Goal: Book appointment/travel/reservation

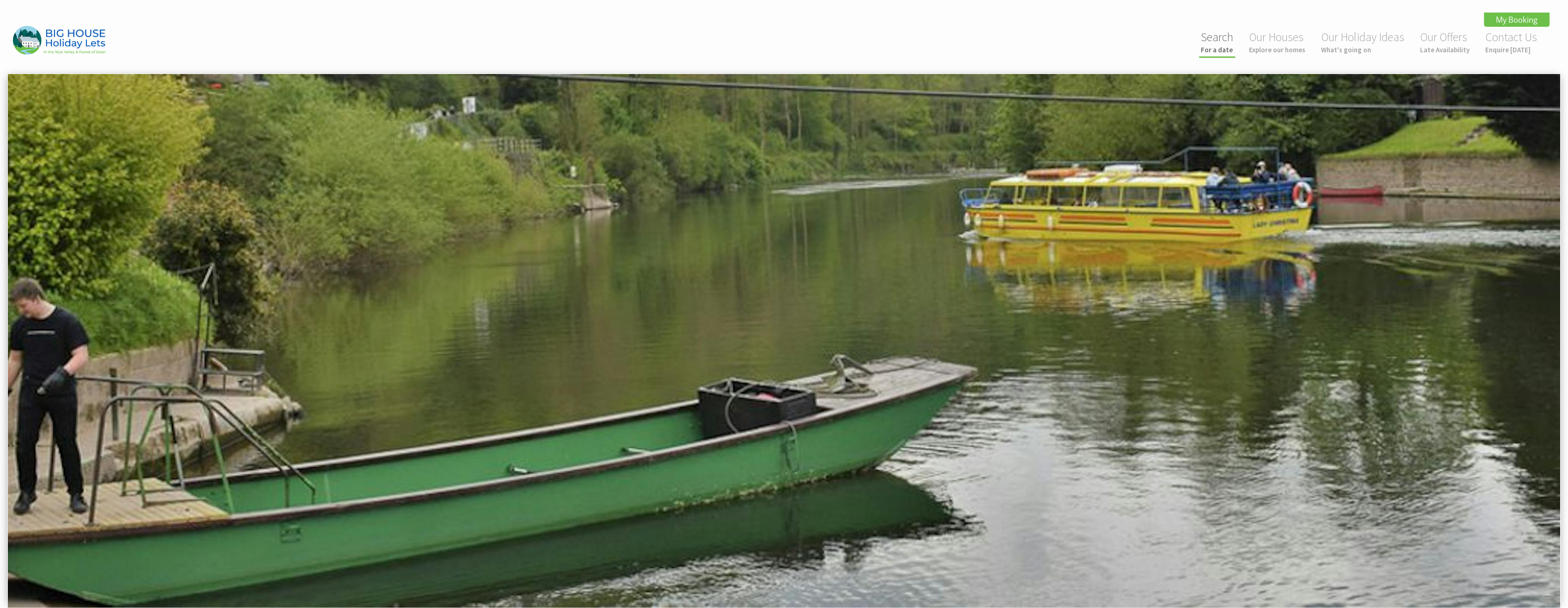
click at [1229, 44] on link "Search For a date" at bounding box center [1216, 42] width 32 height 25
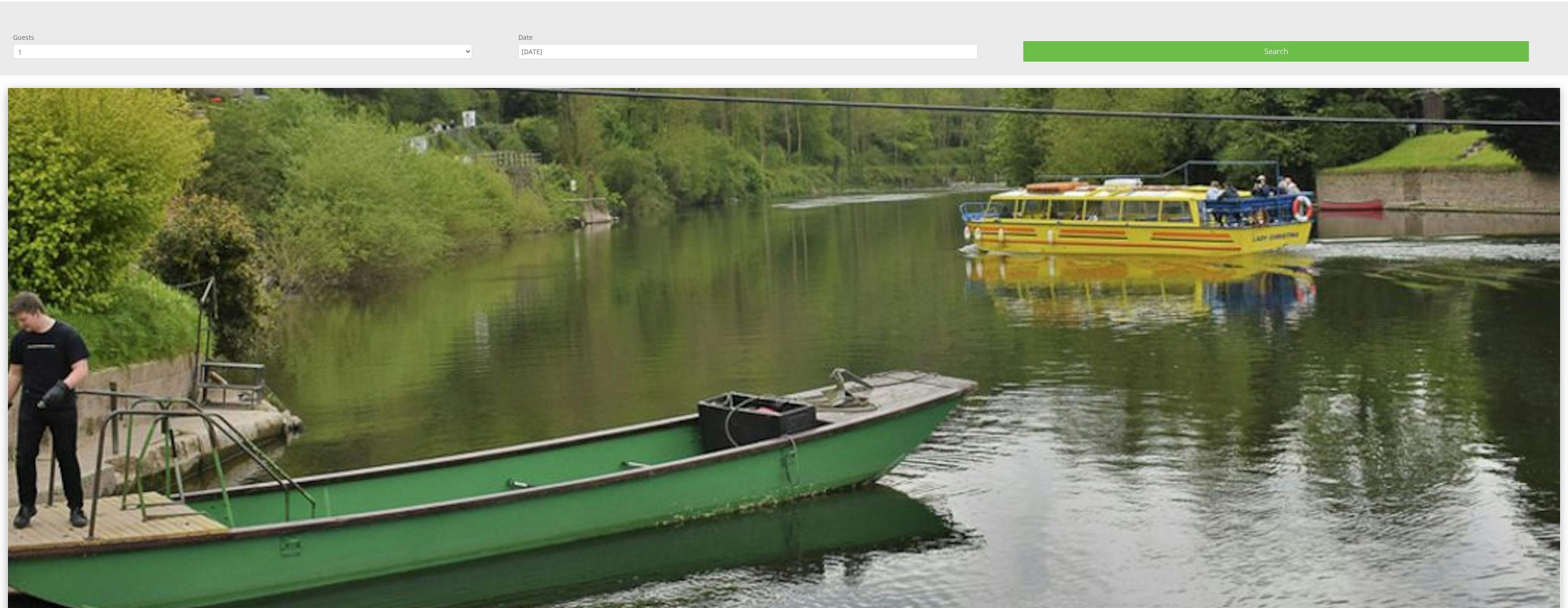
scroll to position [73, 0]
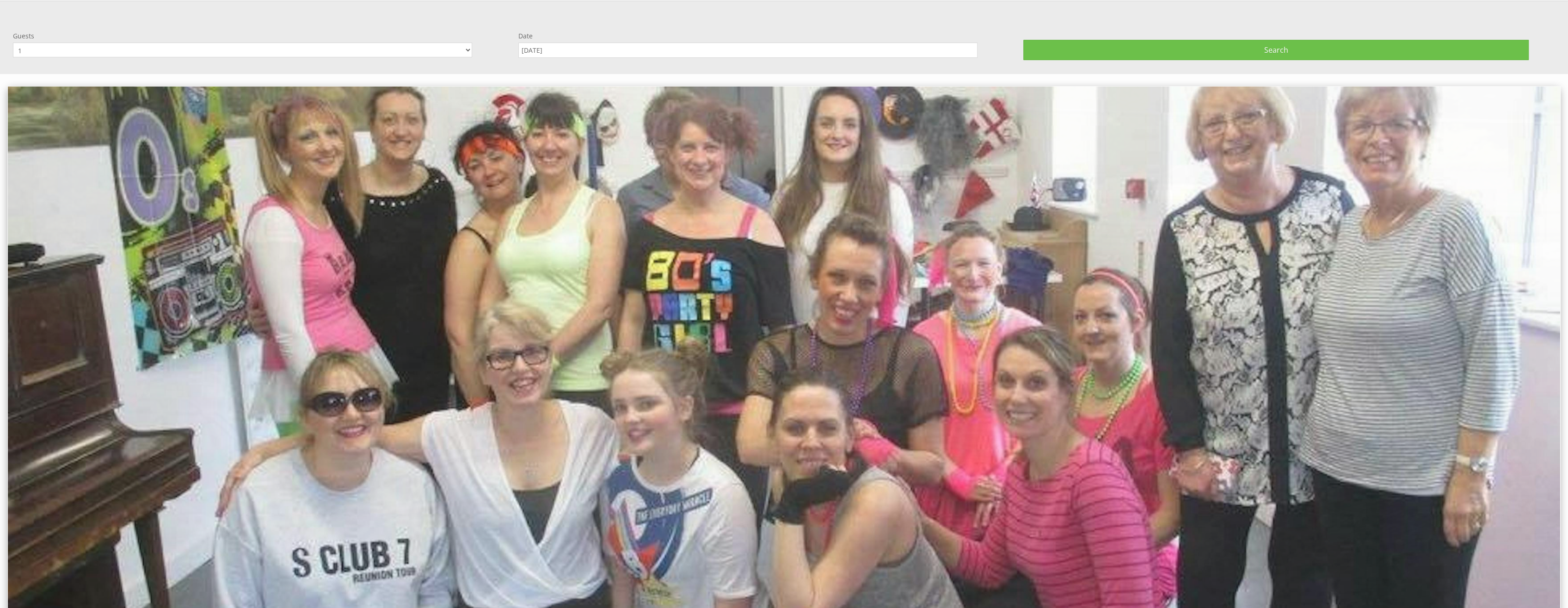
click at [465, 48] on select "1 2 3 4 5 6 7 8 9 10 11 12 13 14 15 16 17 18 19 20 21 22 23 24 25 26 27 28 29 3…" at bounding box center [243, 50] width 459 height 15
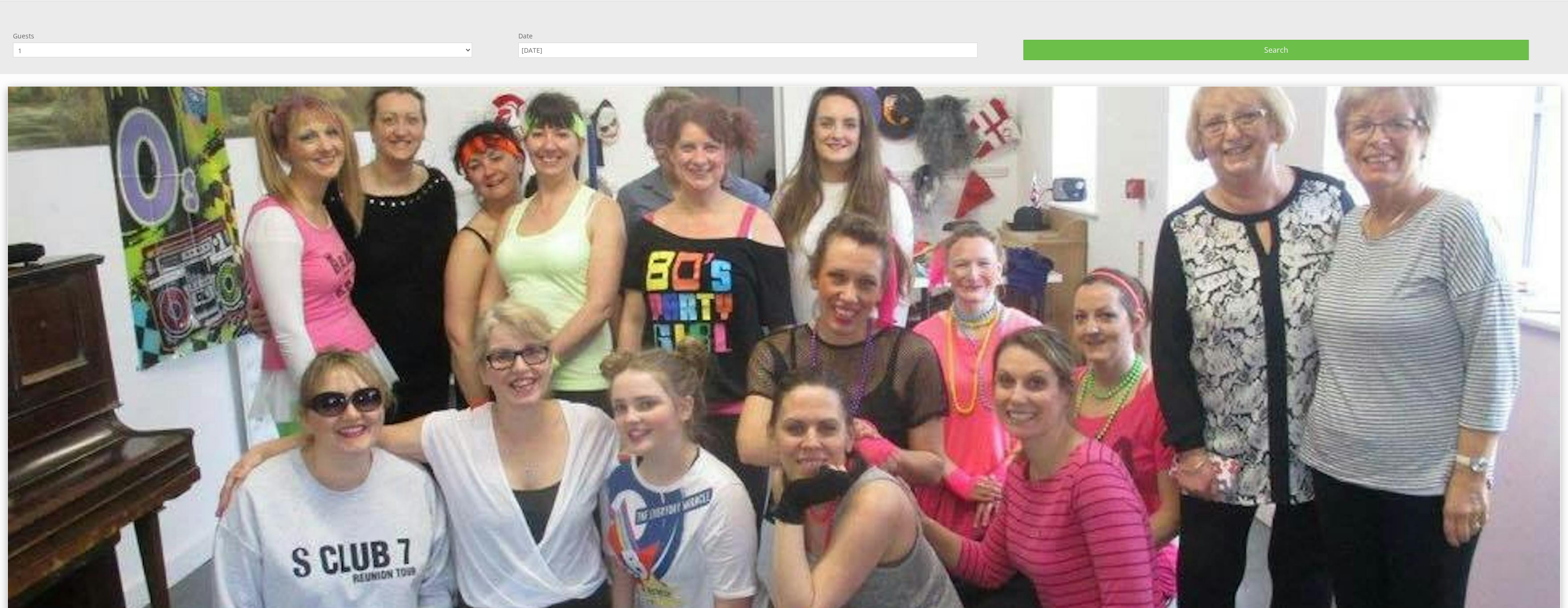
select select "15"
click at [13, 43] on select "1 2 3 4 5 6 7 8 9 10 11 12 13 14 15 16 17 18 19 20 21 22 23 24 25 26 27 28 29 3…" at bounding box center [243, 50] width 459 height 15
click at [612, 53] on input "[DATE]" at bounding box center [748, 50] width 459 height 15
type input "03/04/2026"
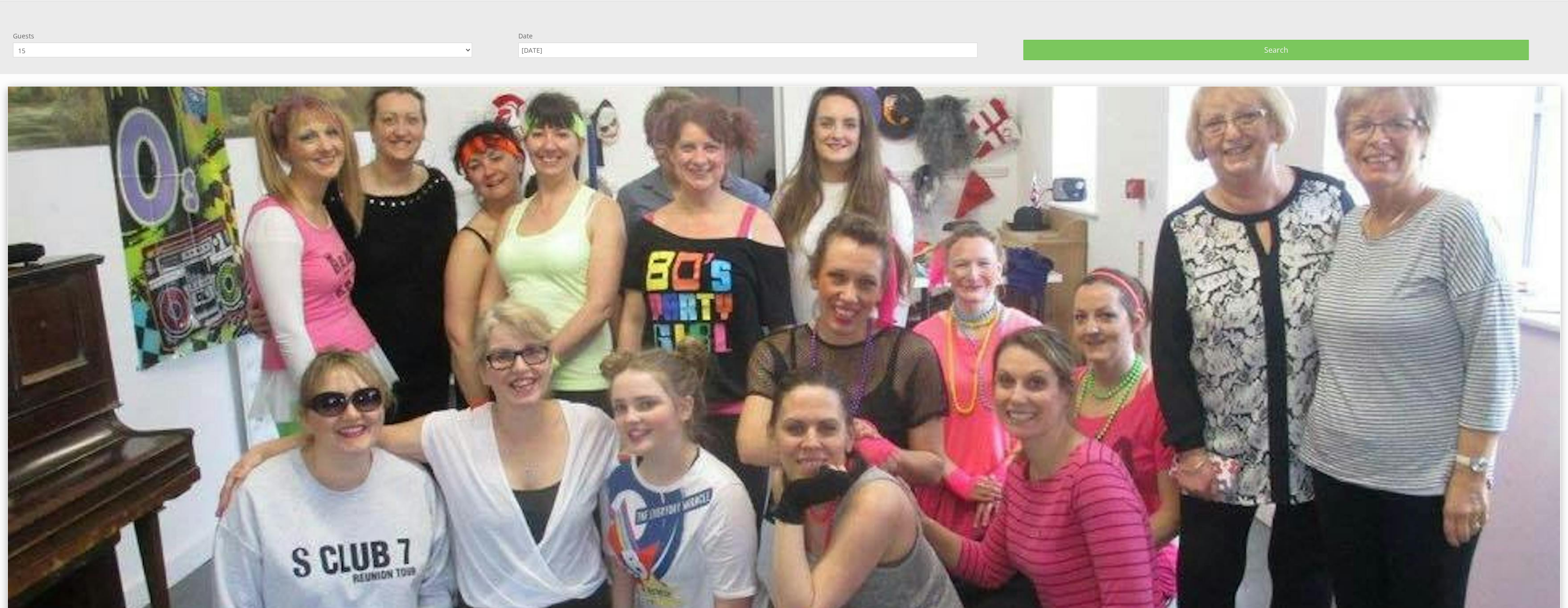
click at [1307, 46] on button "Search" at bounding box center [1276, 49] width 505 height 20
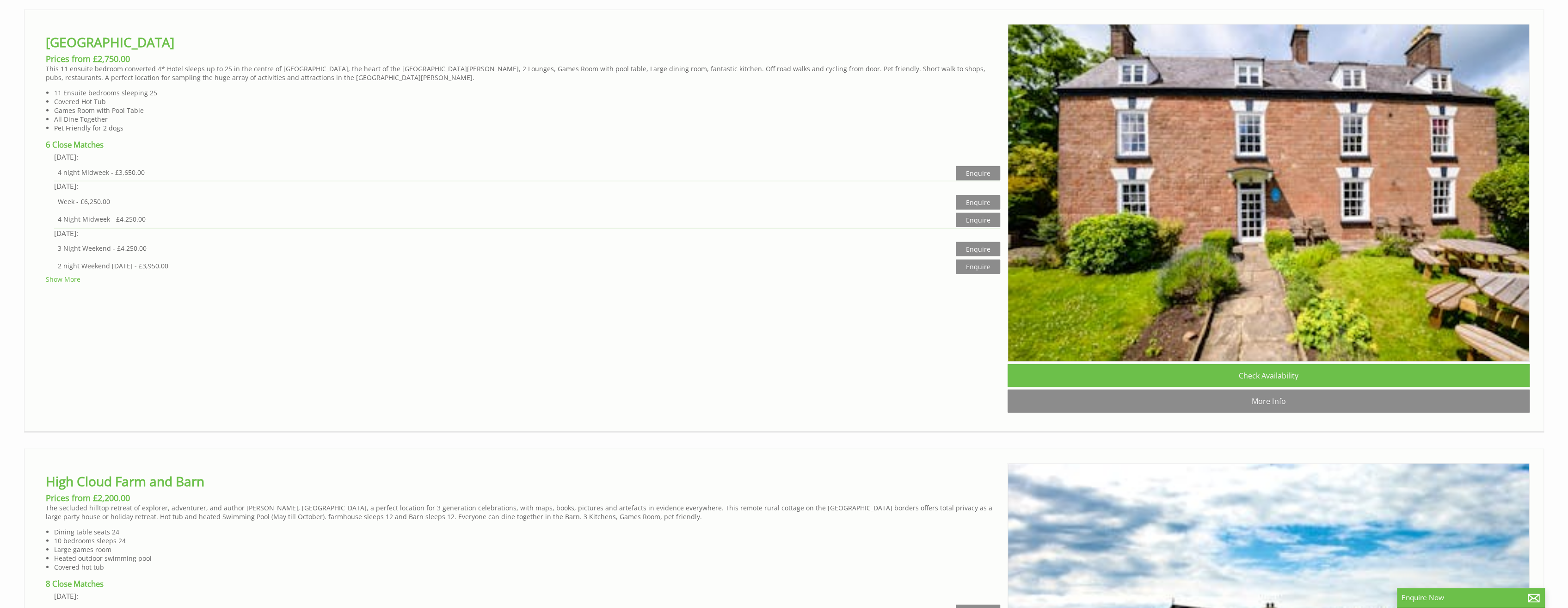
scroll to position [2961, 0]
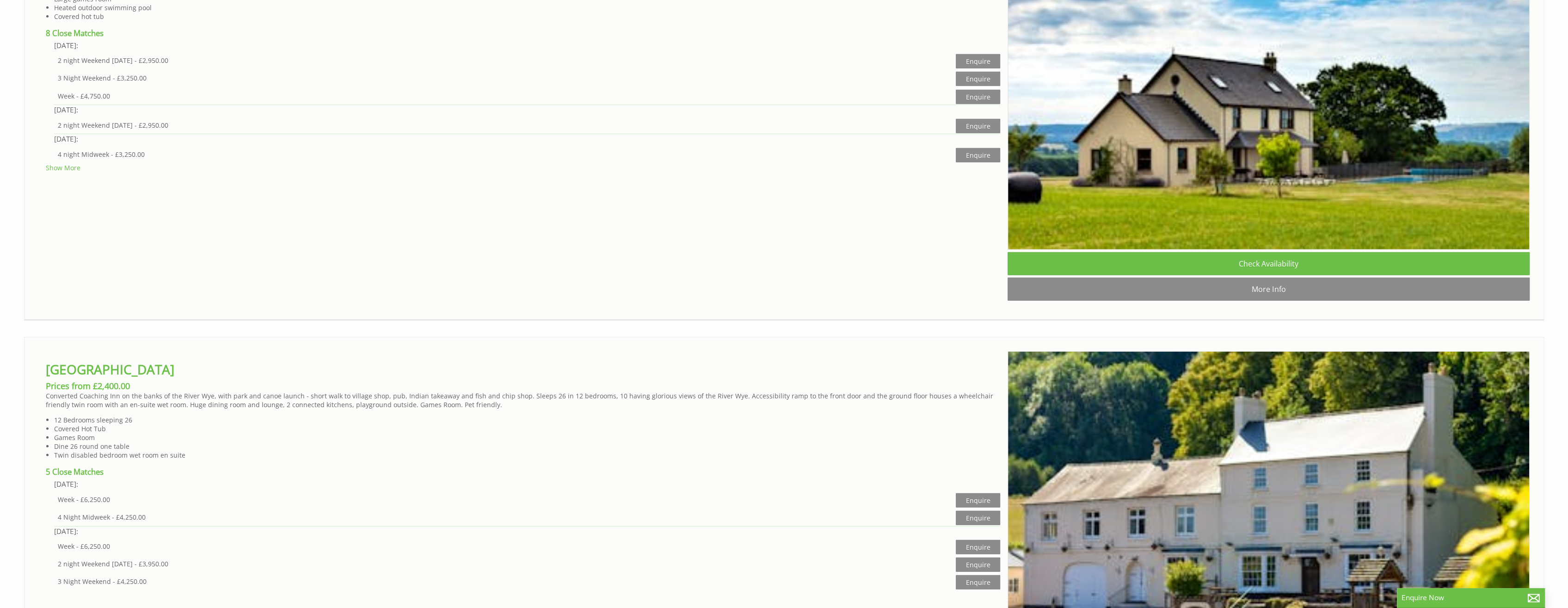
scroll to position [3516, 0]
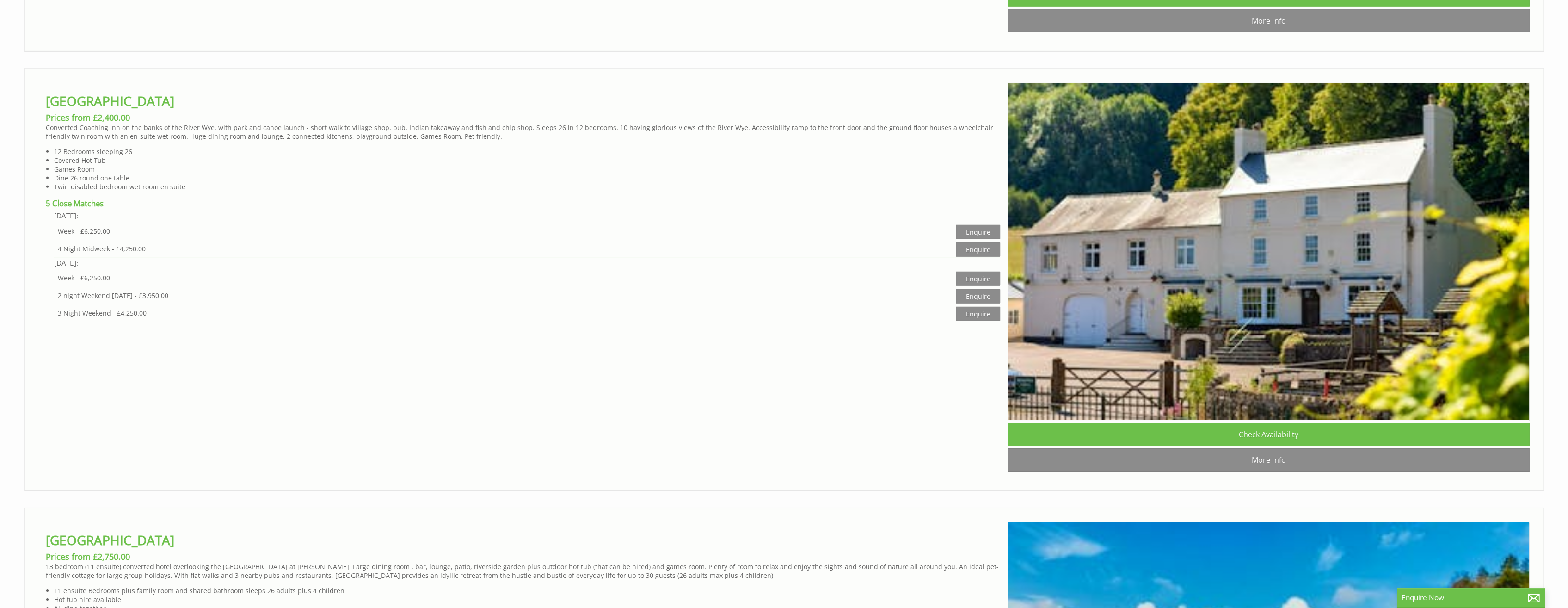
scroll to position [3793, 0]
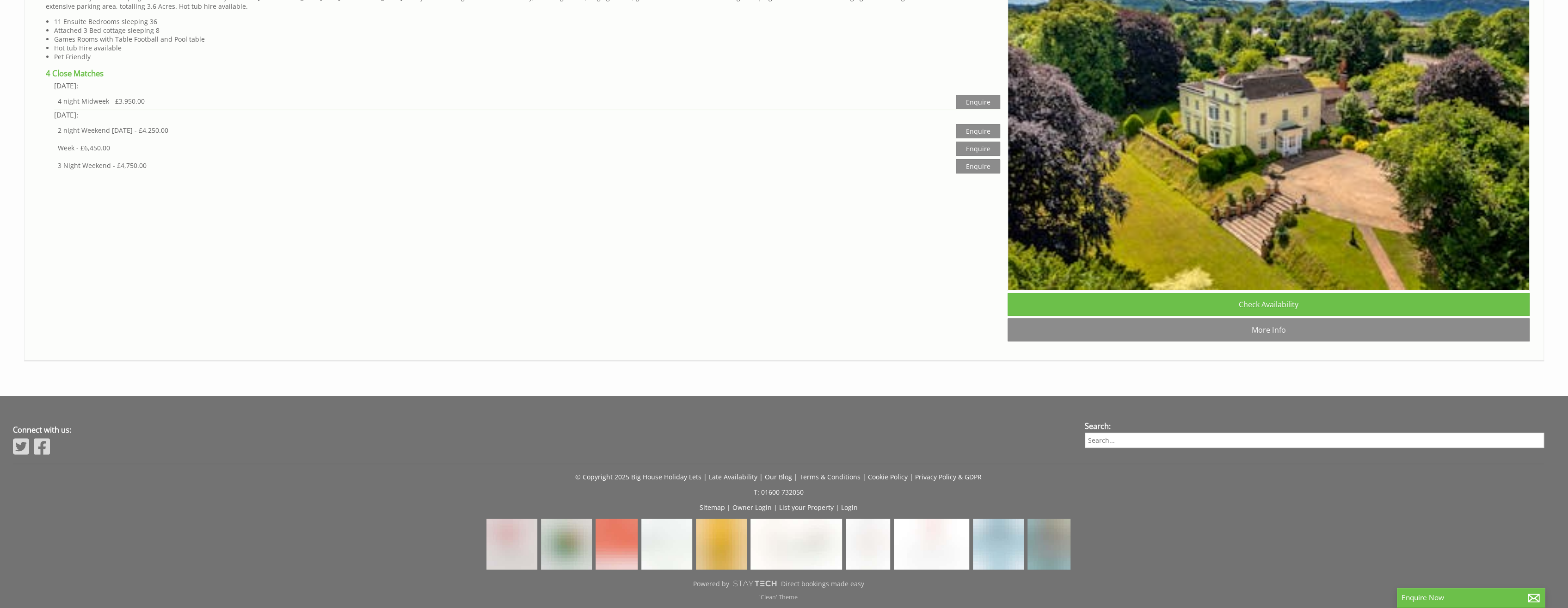
scroll to position [4858, 0]
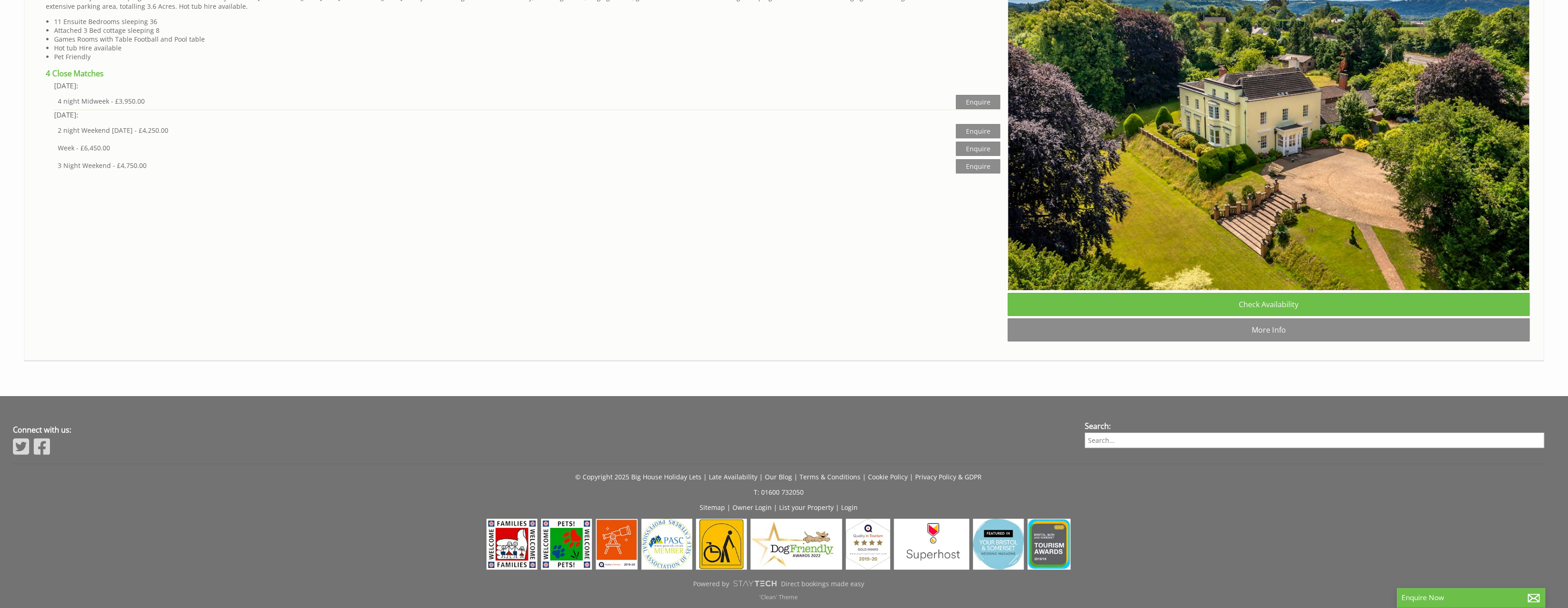
scroll to position [5598, 0]
click at [1287, 316] on link "Check Availability" at bounding box center [1269, 304] width 522 height 23
select select "15"
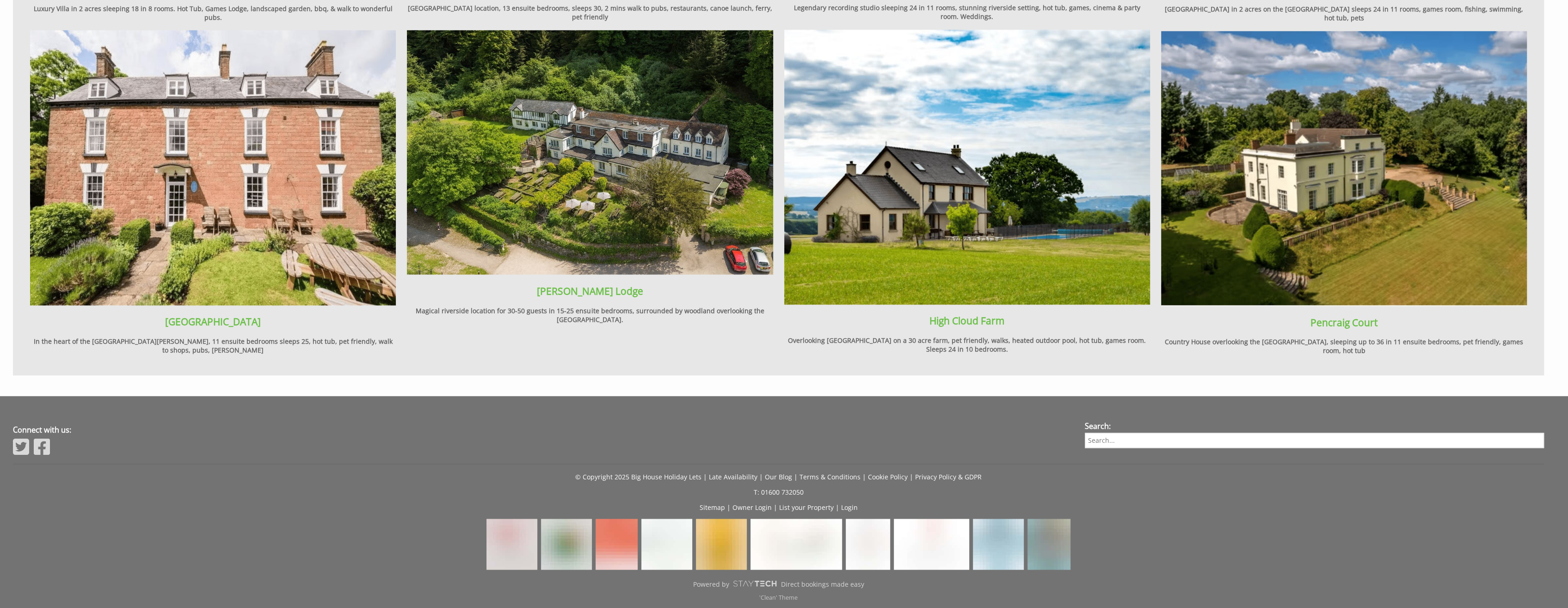
scroll to position [73, 0]
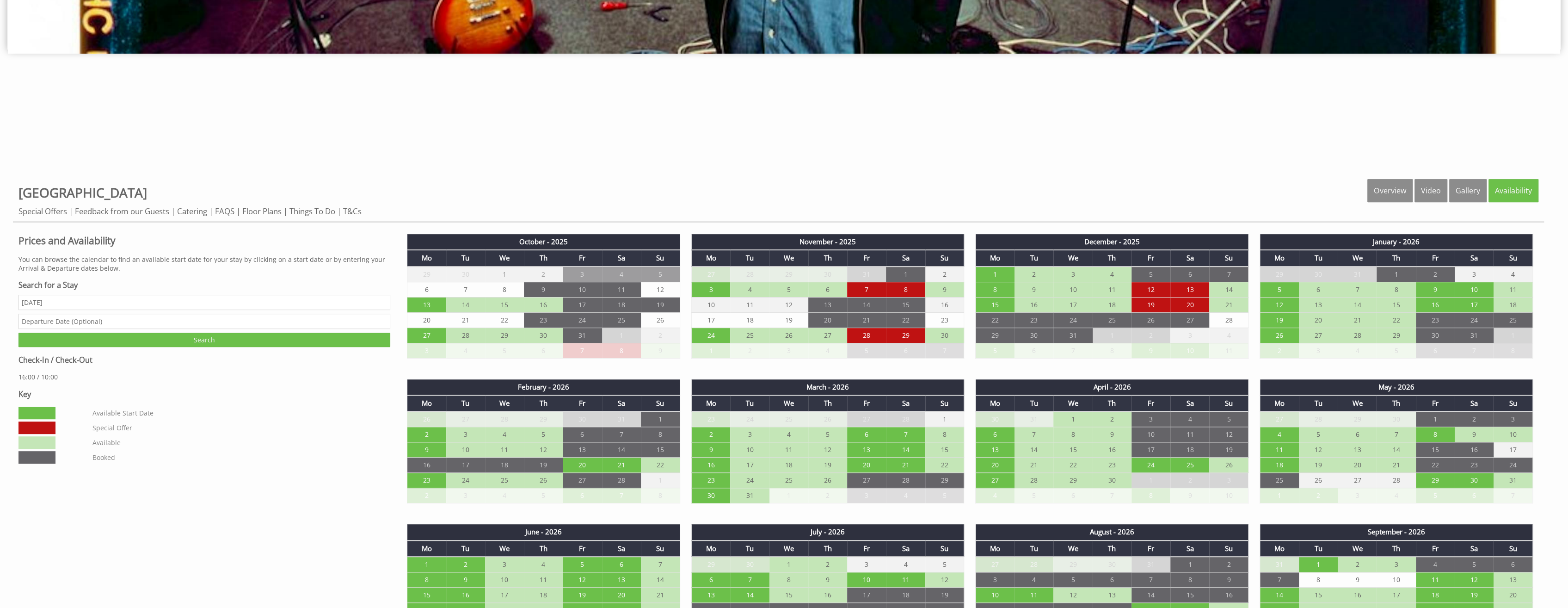
scroll to position [555, 0]
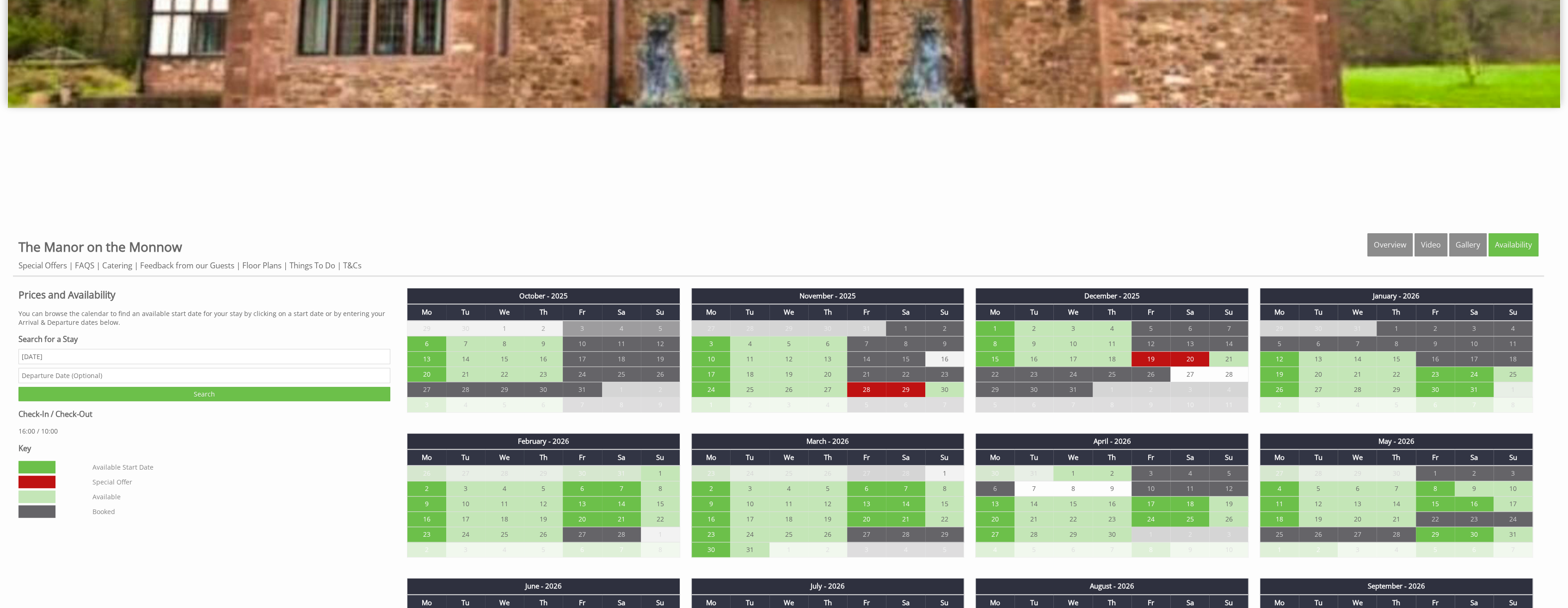
scroll to position [647, 0]
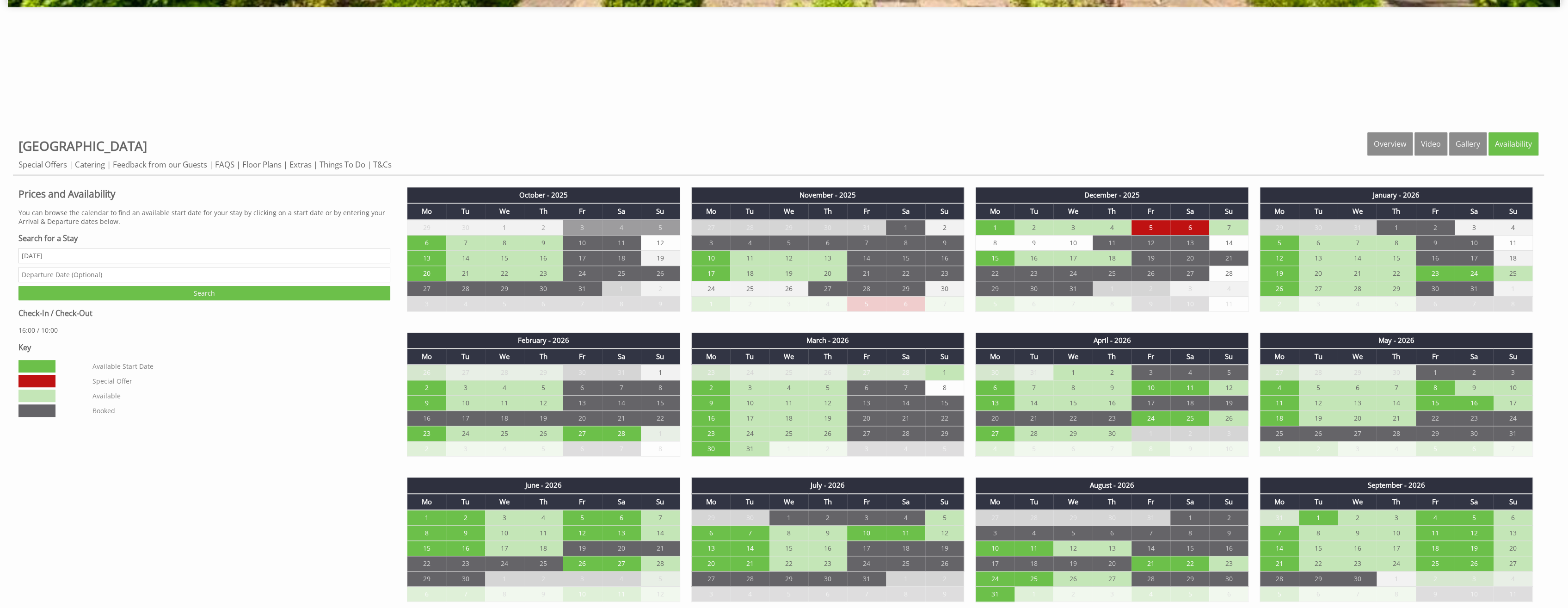
scroll to position [602, 0]
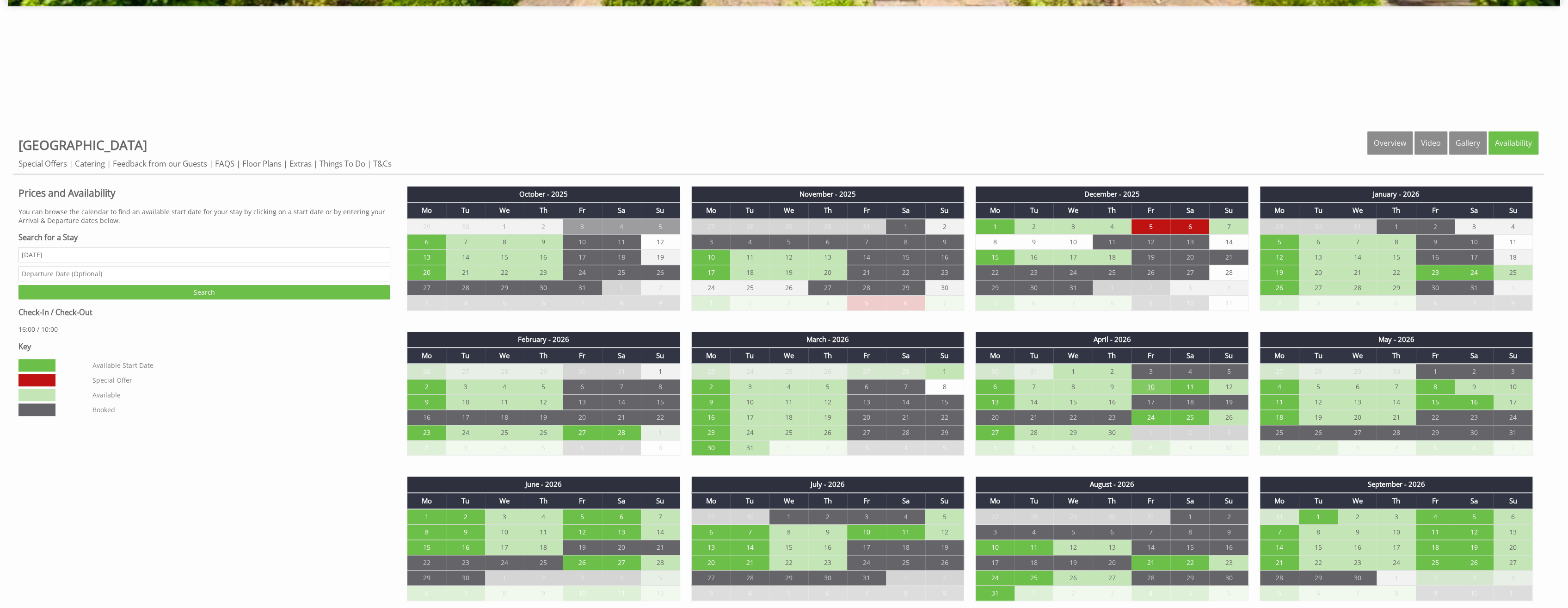
click at [1151, 386] on td "10" at bounding box center [1150, 386] width 39 height 15
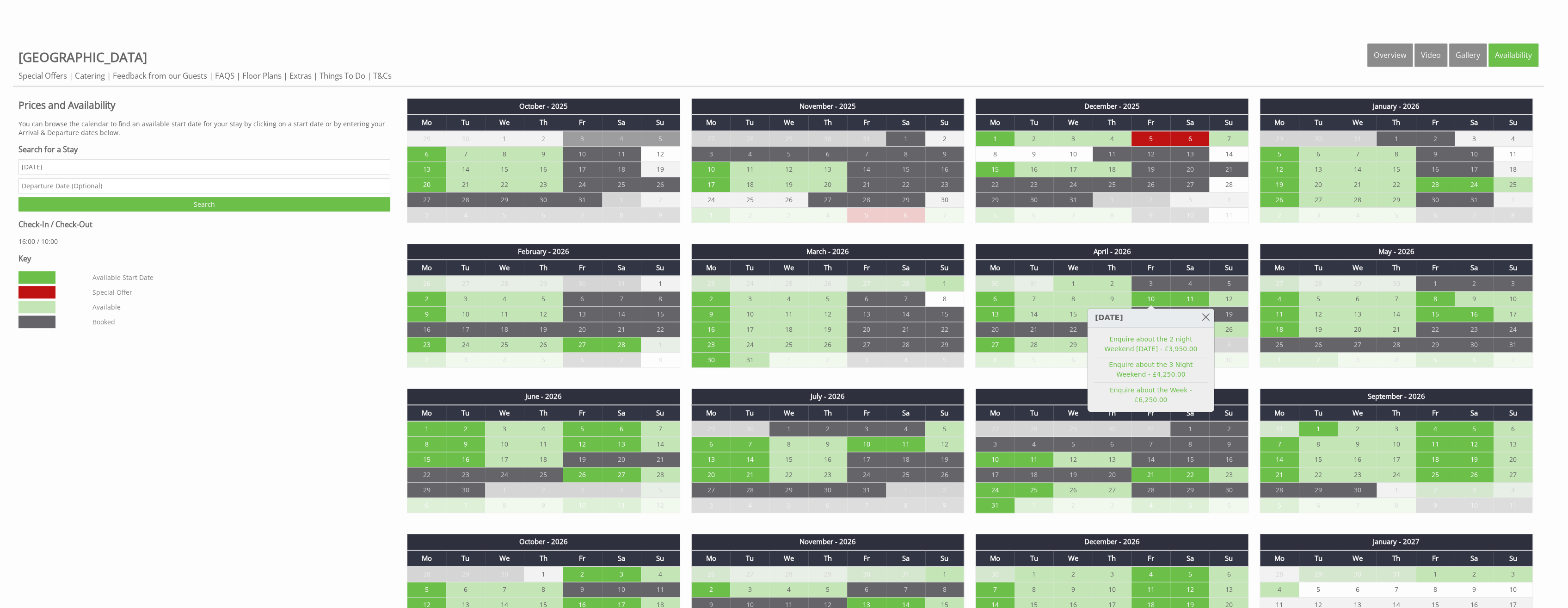
scroll to position [319, 0]
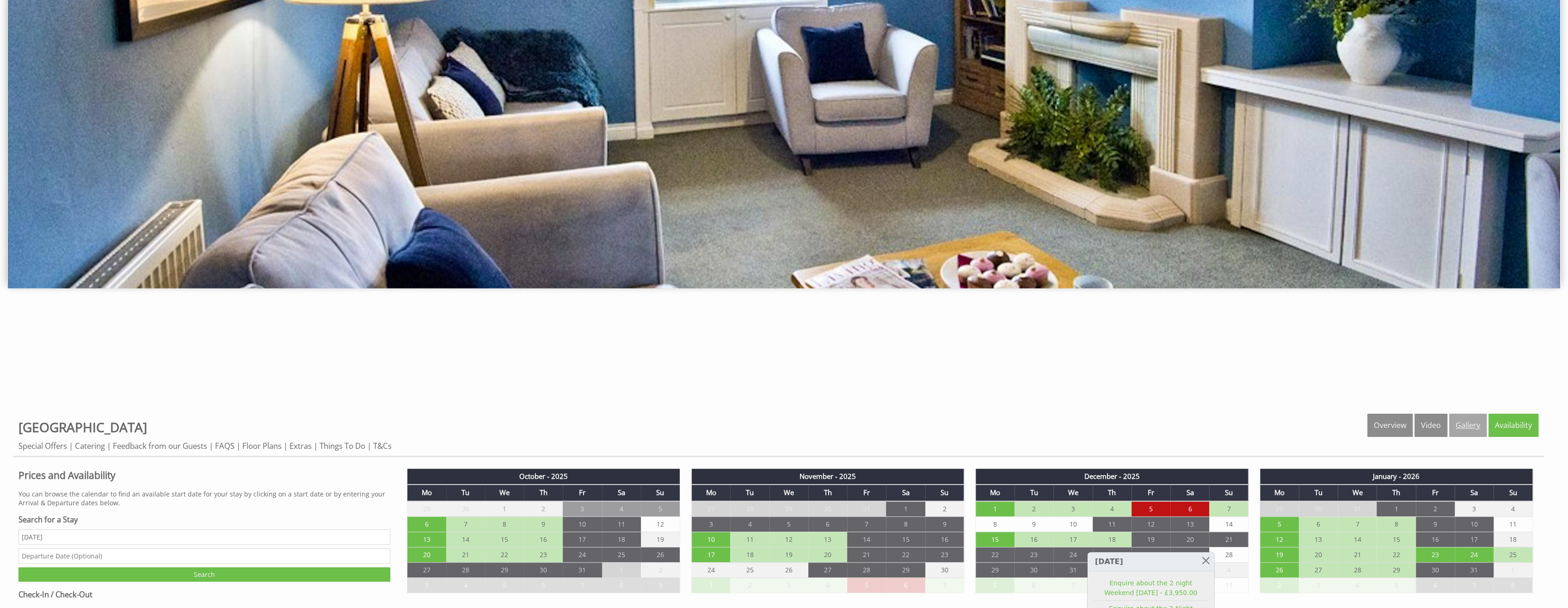
click at [1462, 426] on link "Gallery" at bounding box center [1467, 425] width 38 height 23
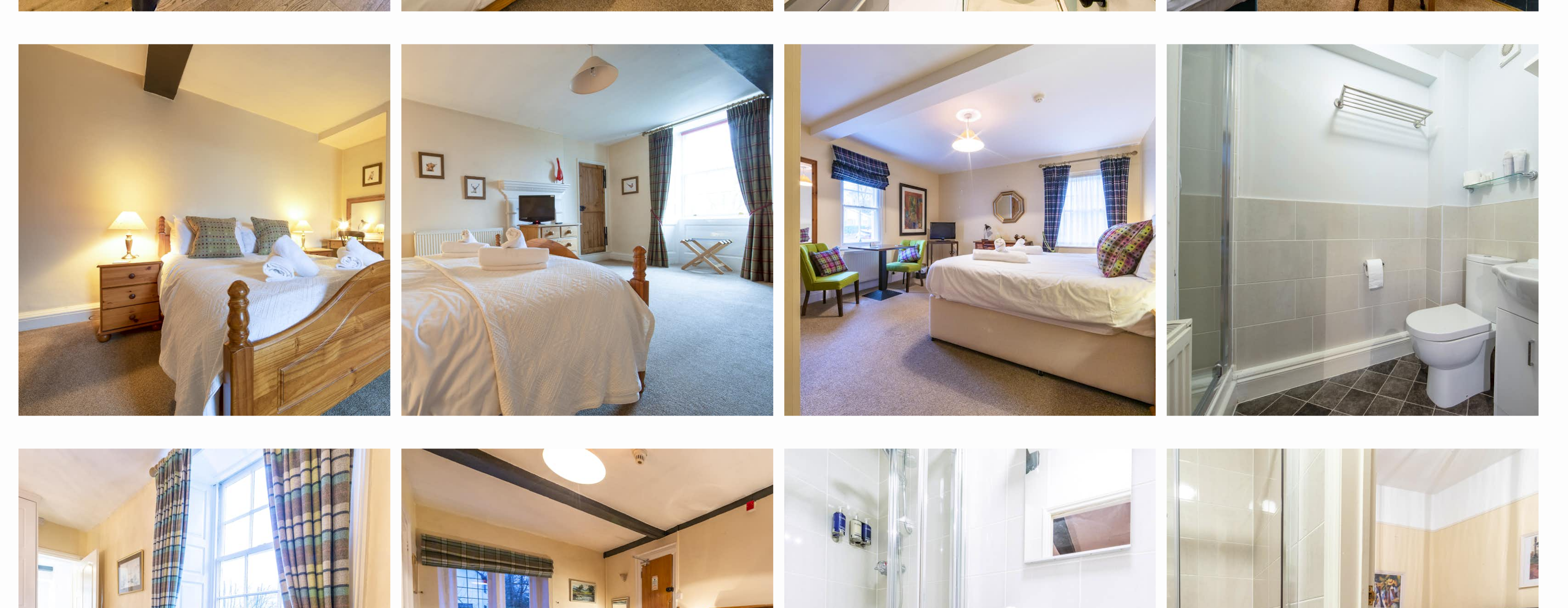
scroll to position [2359, 0]
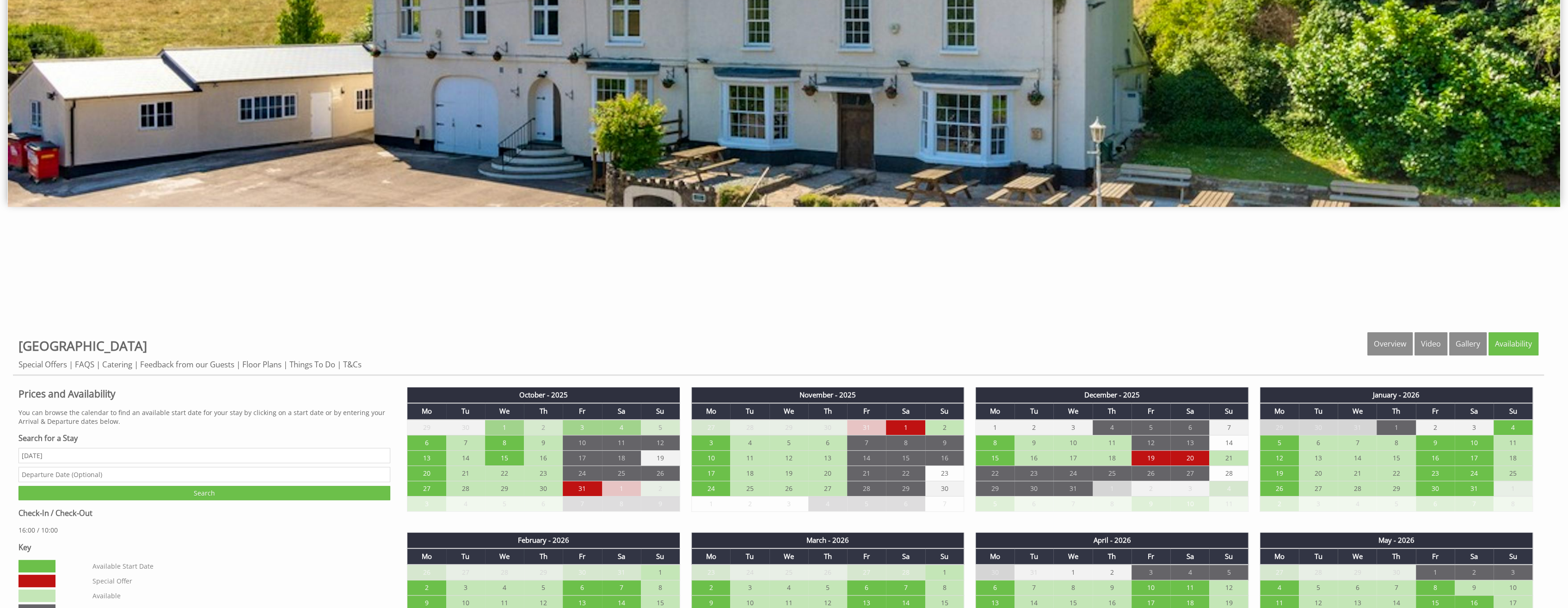
scroll to position [278, 0]
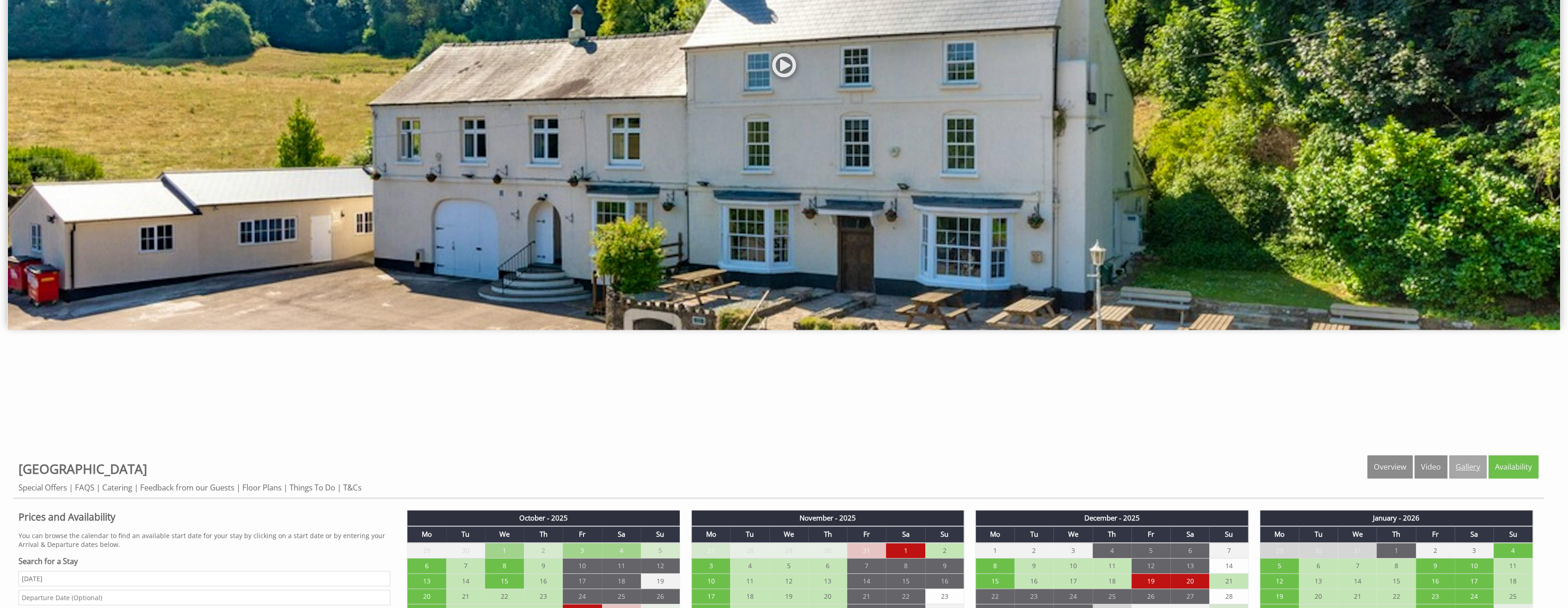
click at [1478, 463] on link "Gallery" at bounding box center [1467, 467] width 38 height 23
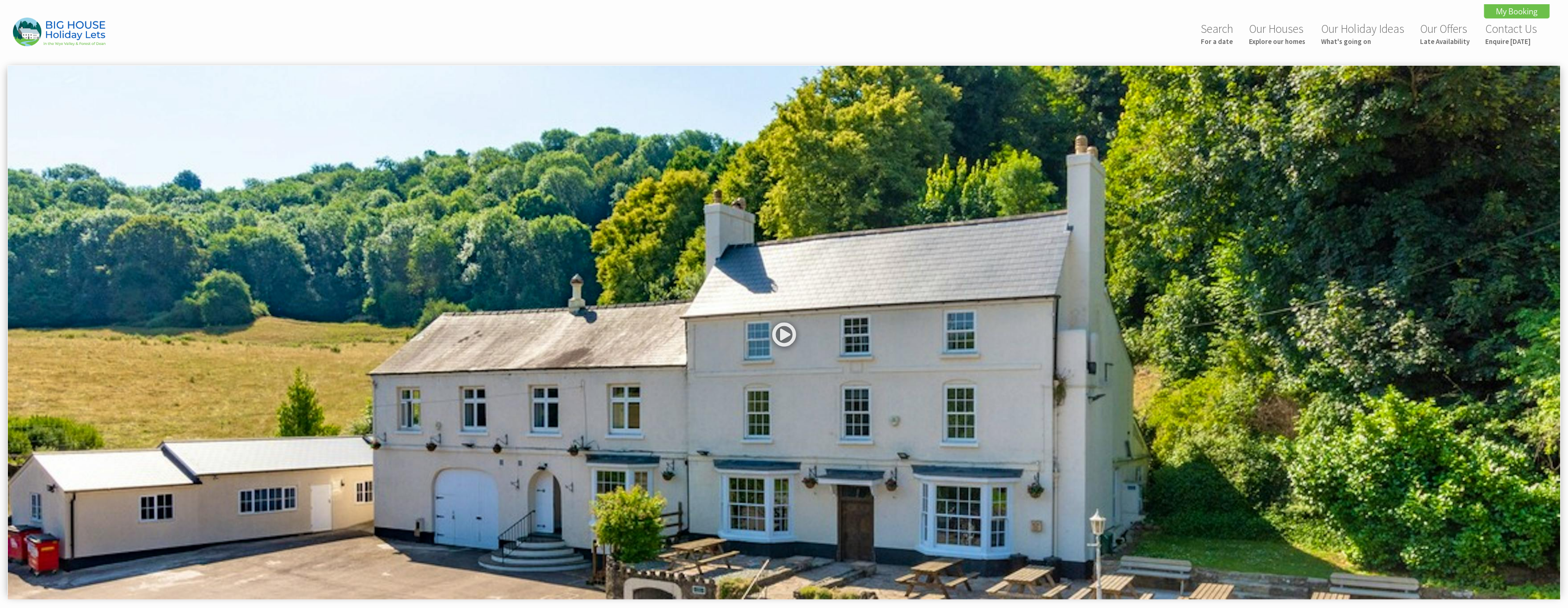
scroll to position [0, 0]
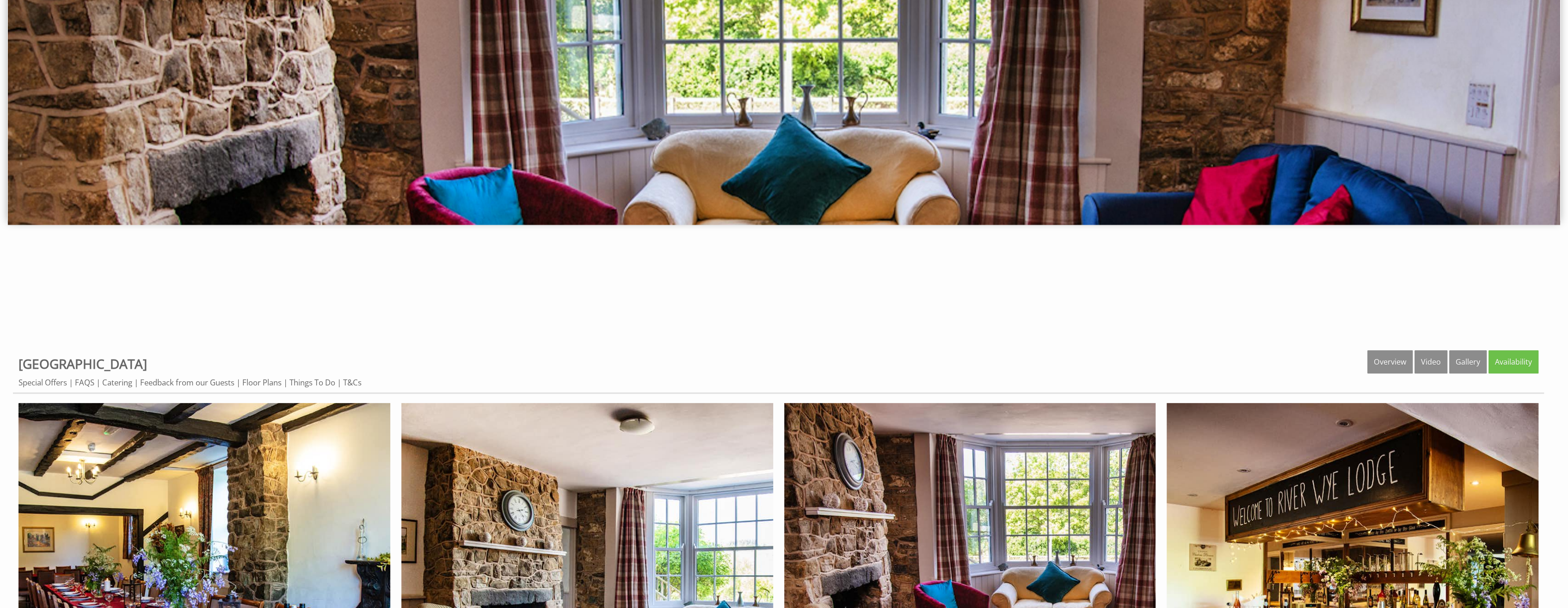
scroll to position [463, 0]
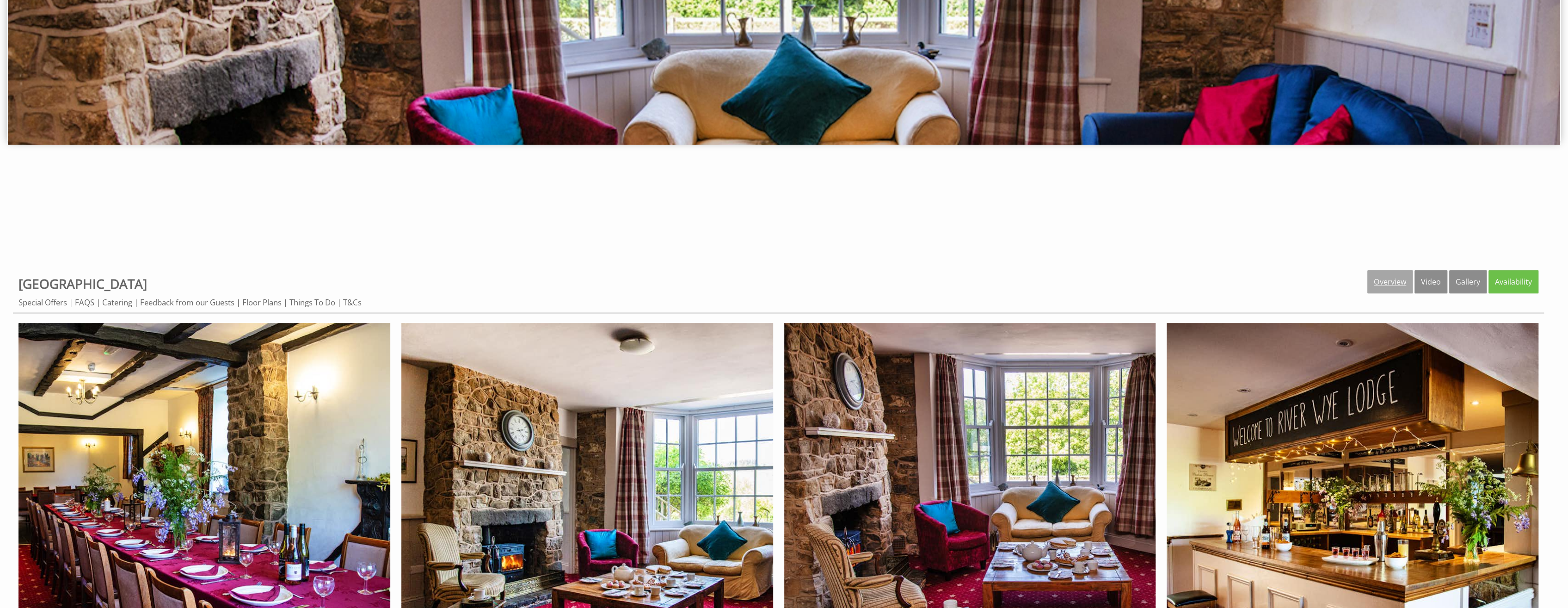
click at [1398, 282] on link "Overview" at bounding box center [1390, 281] width 46 height 23
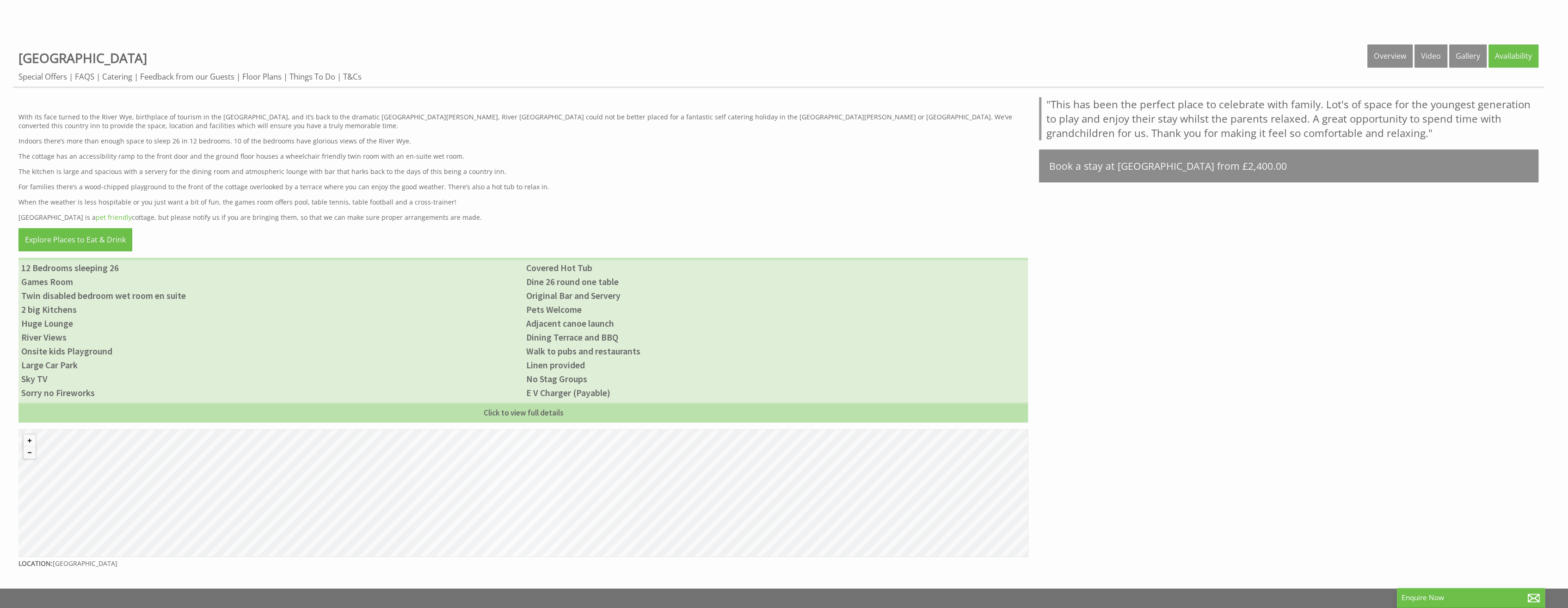
scroll to position [740, 0]
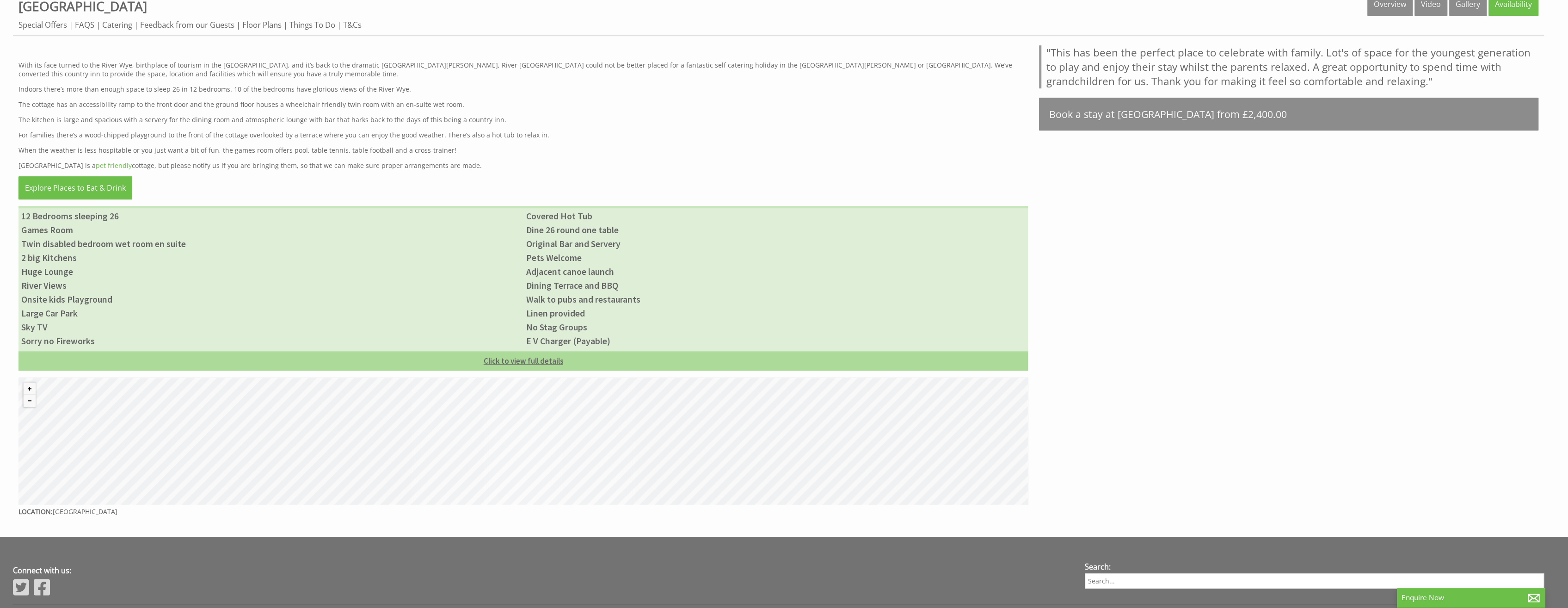
click at [535, 360] on link "Click to view full details" at bounding box center [523, 360] width 1009 height 20
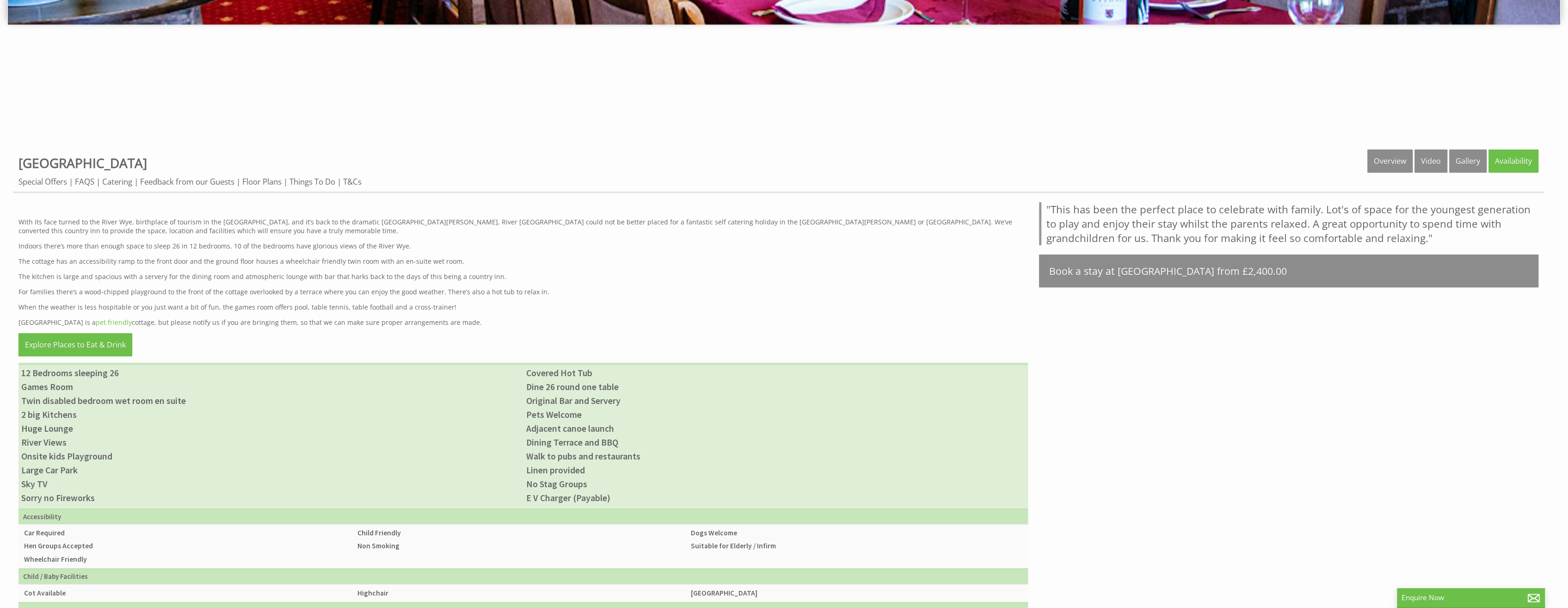
scroll to position [405, 0]
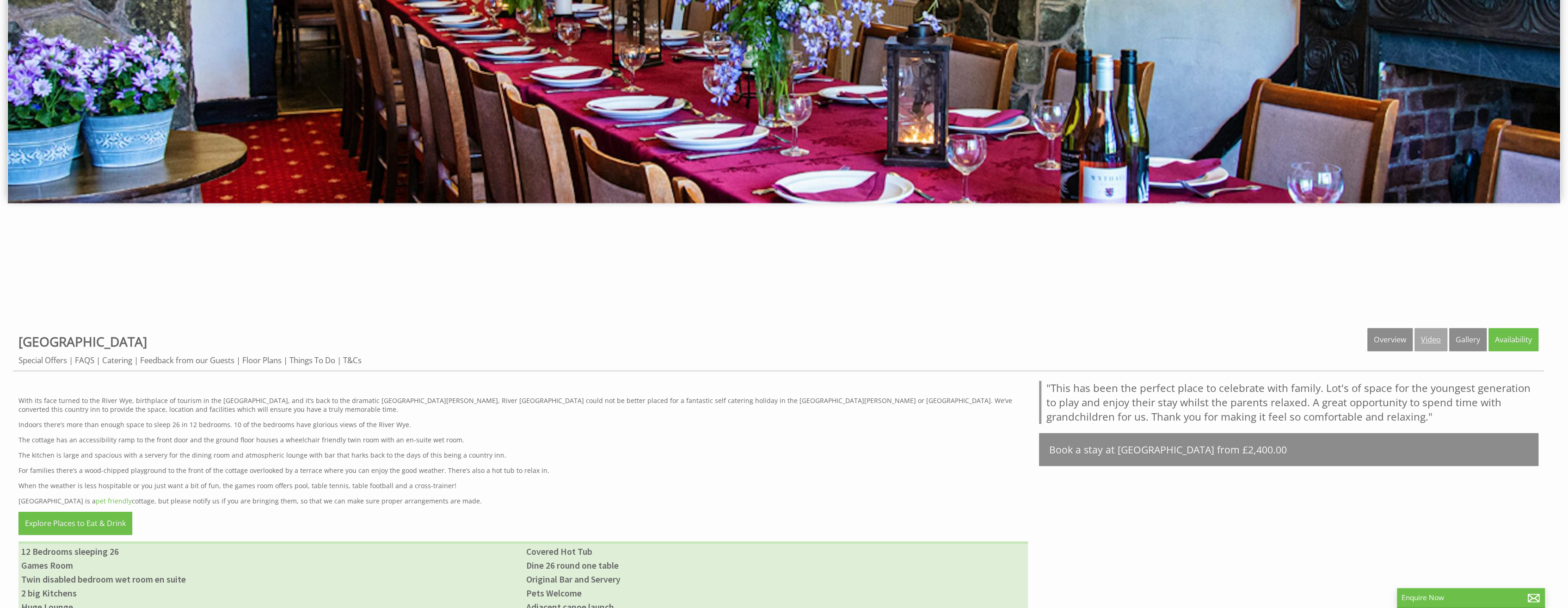
click at [1426, 345] on link "Video" at bounding box center [1430, 339] width 32 height 23
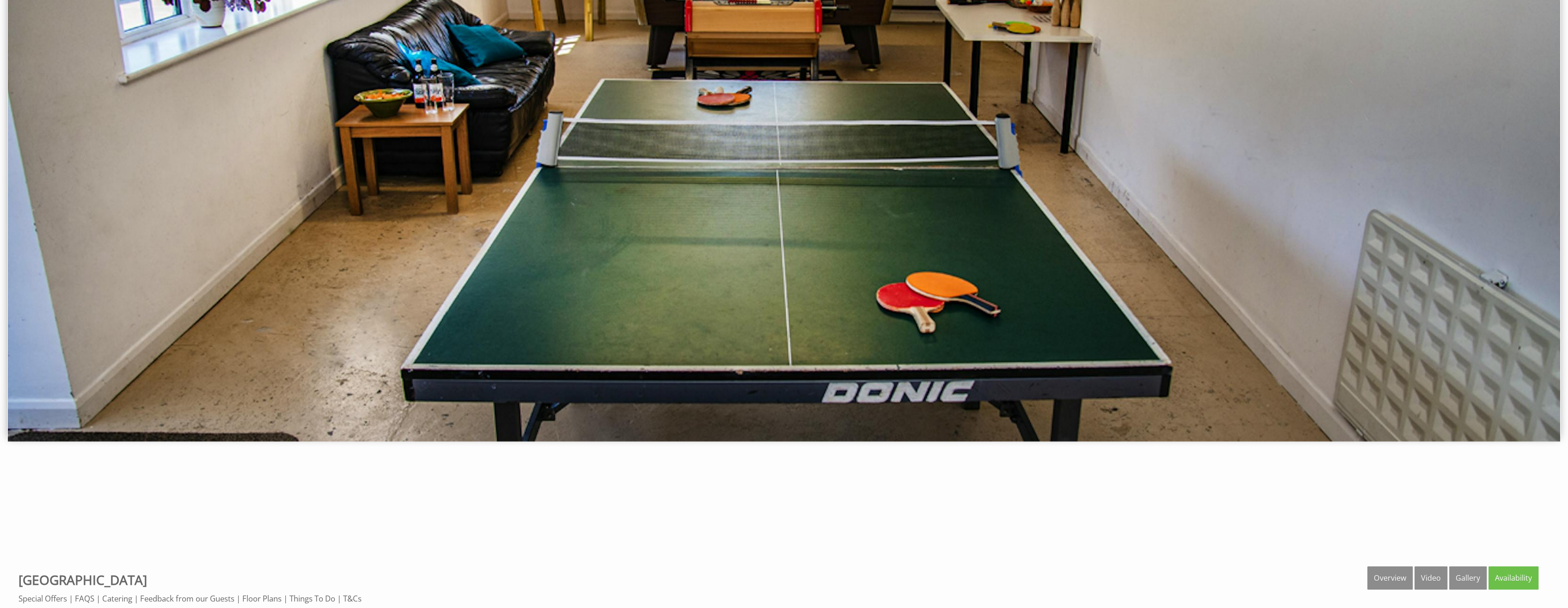
scroll to position [185, 0]
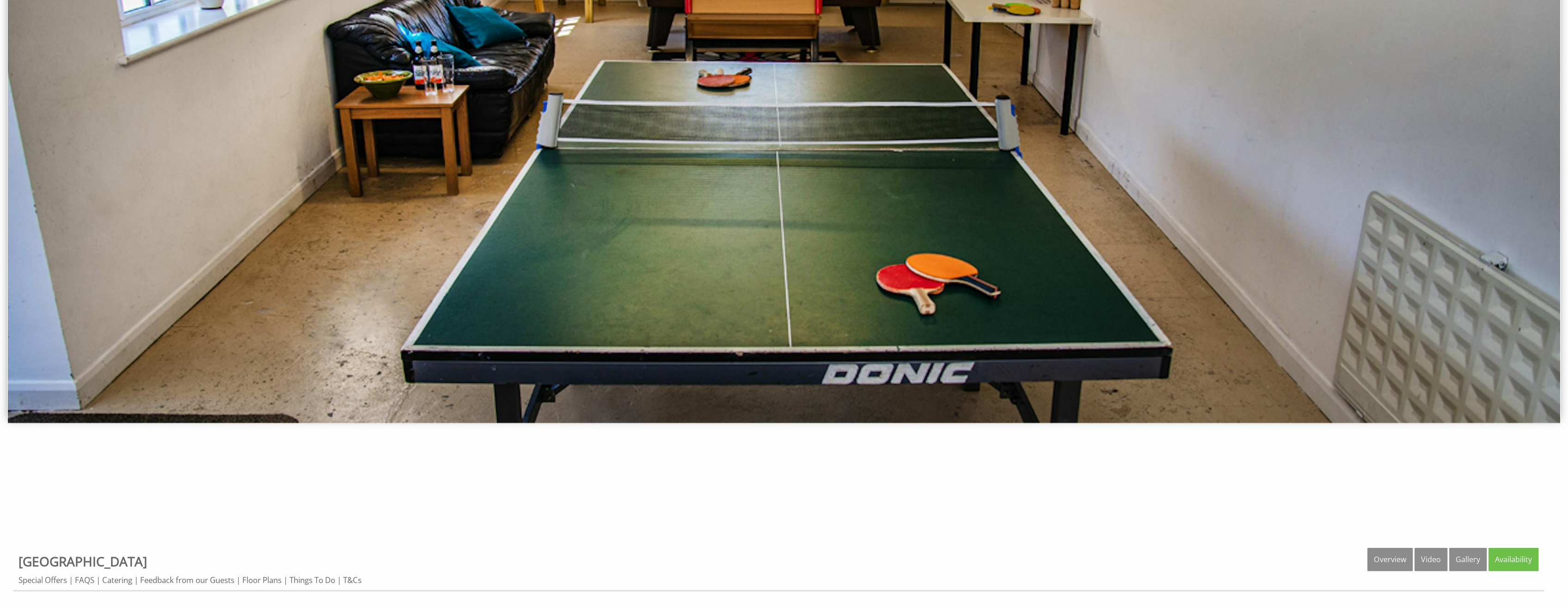
click at [910, 309] on img at bounding box center [784, 155] width 1552 height 534
click at [1438, 554] on link "Video" at bounding box center [1430, 559] width 32 height 23
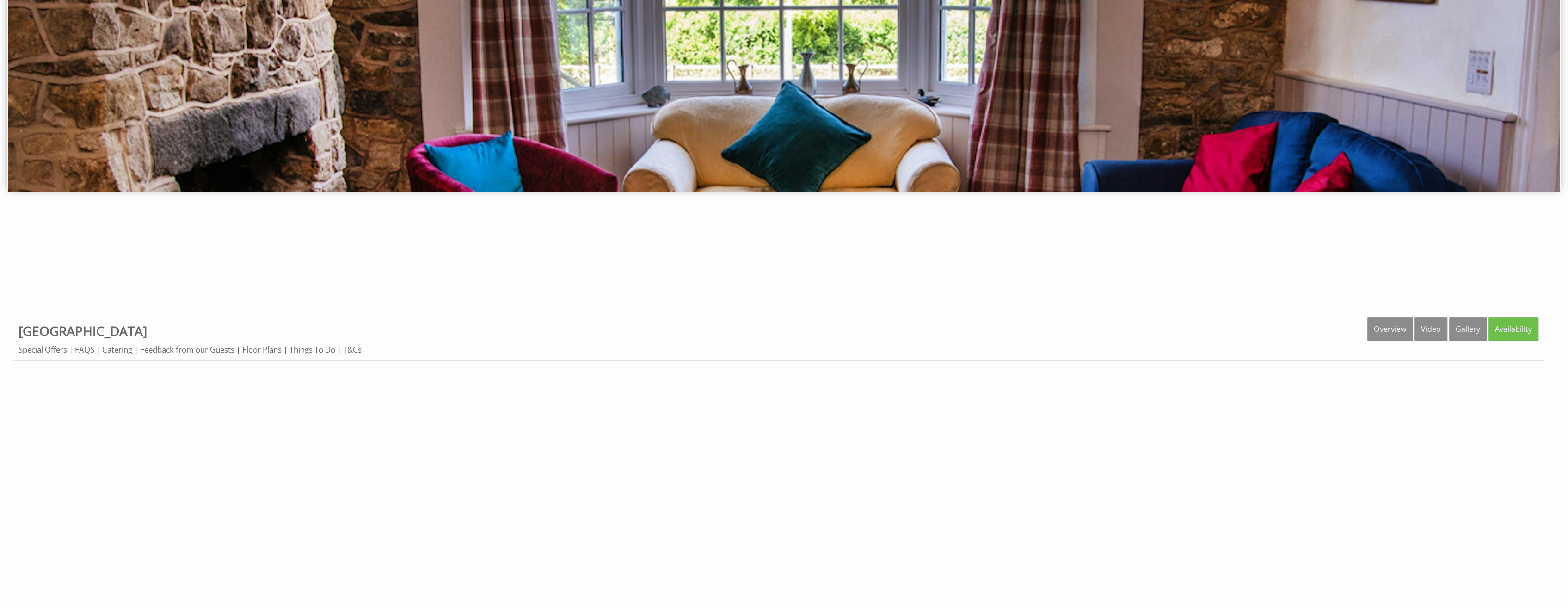
scroll to position [416, 0]
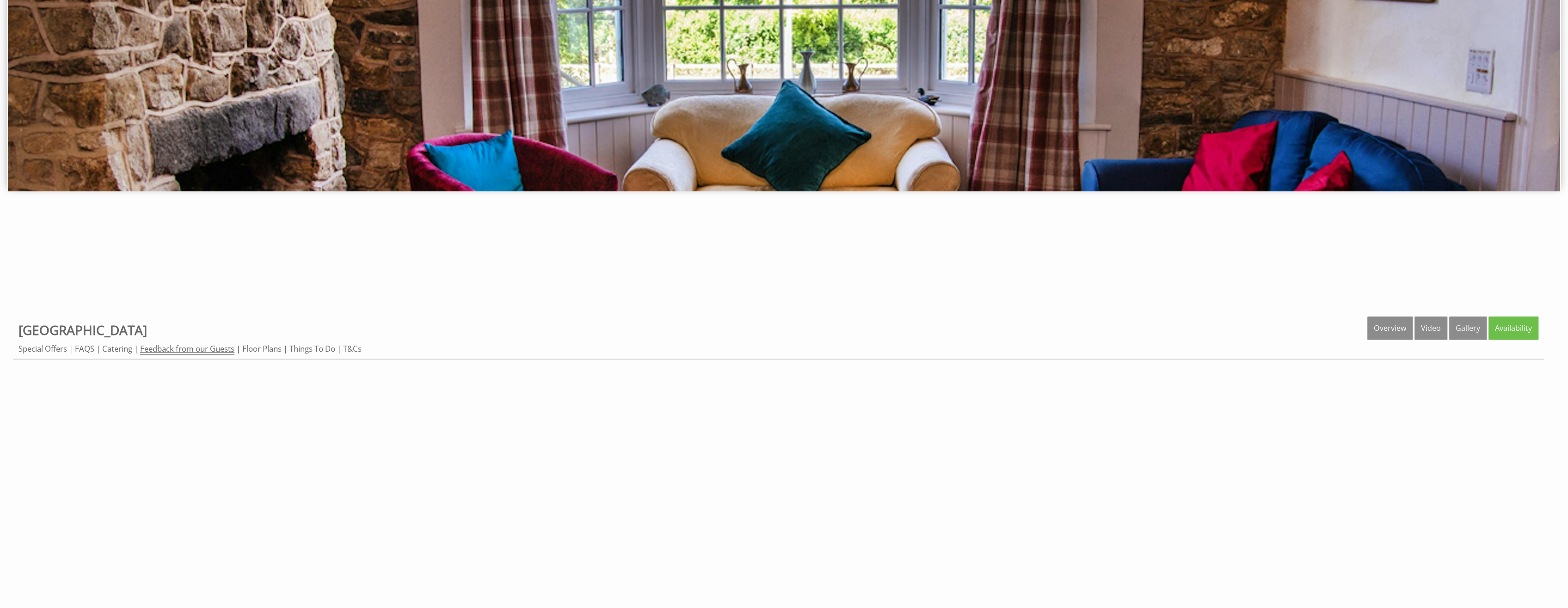
click at [221, 348] on link "Feedback from our Guests" at bounding box center [187, 349] width 95 height 11
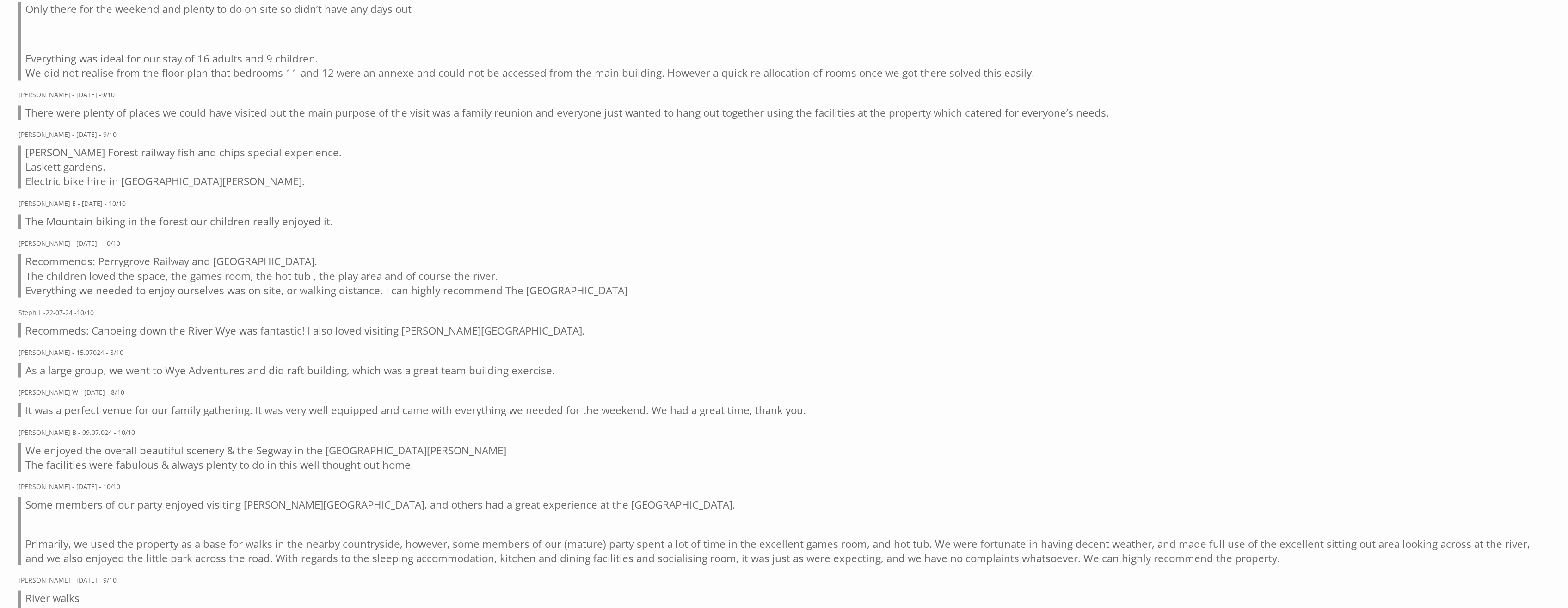
scroll to position [1665, 0]
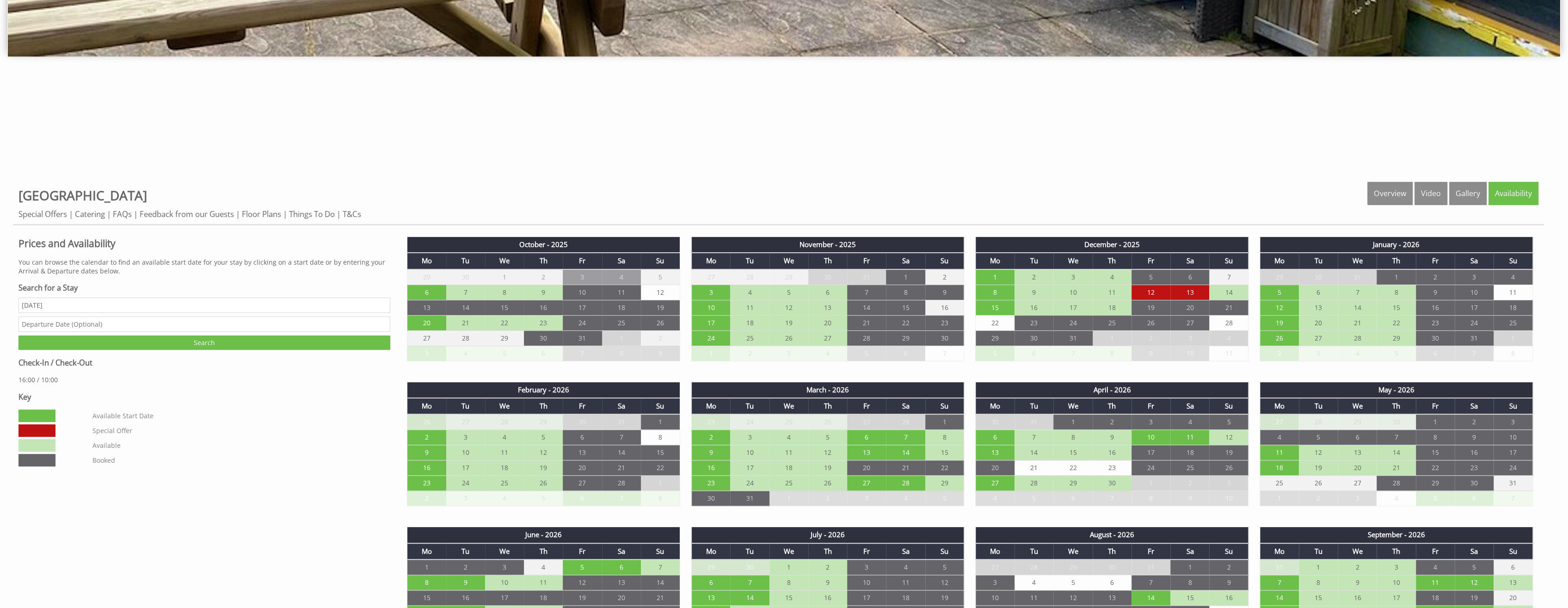
scroll to position [555, 0]
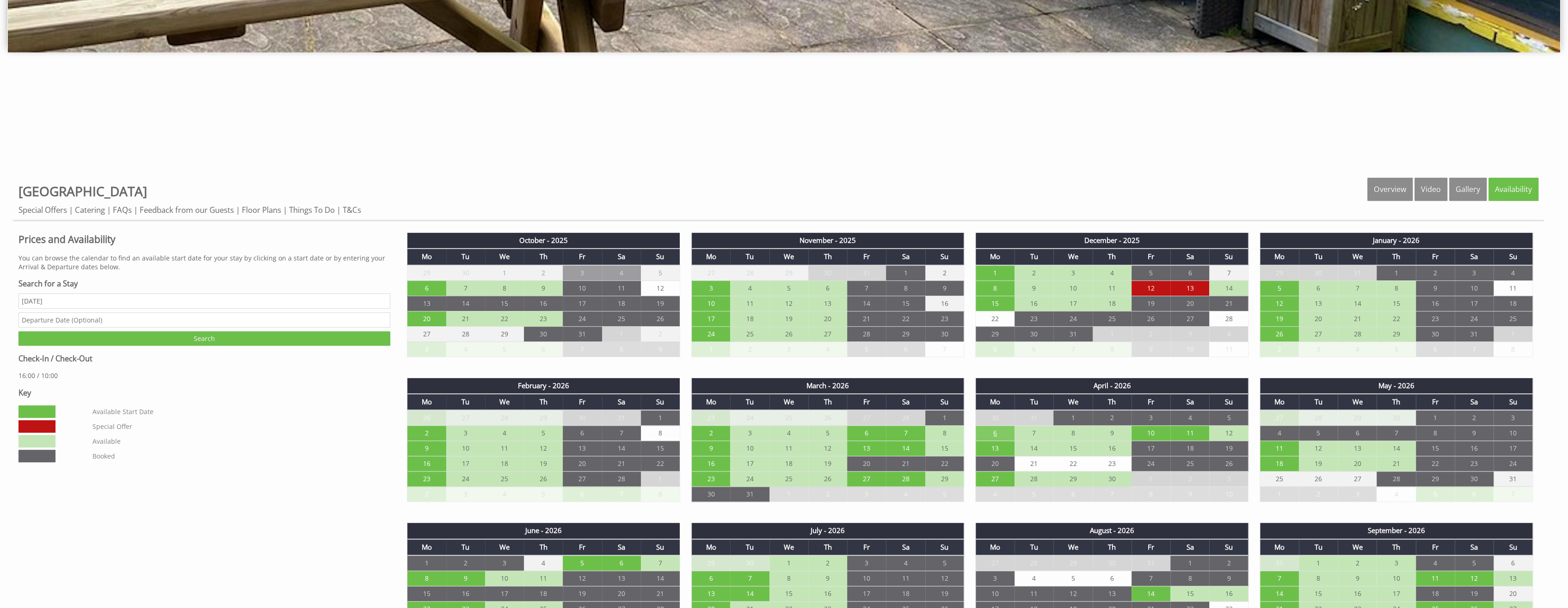
click at [1000, 431] on td "6" at bounding box center [995, 433] width 39 height 15
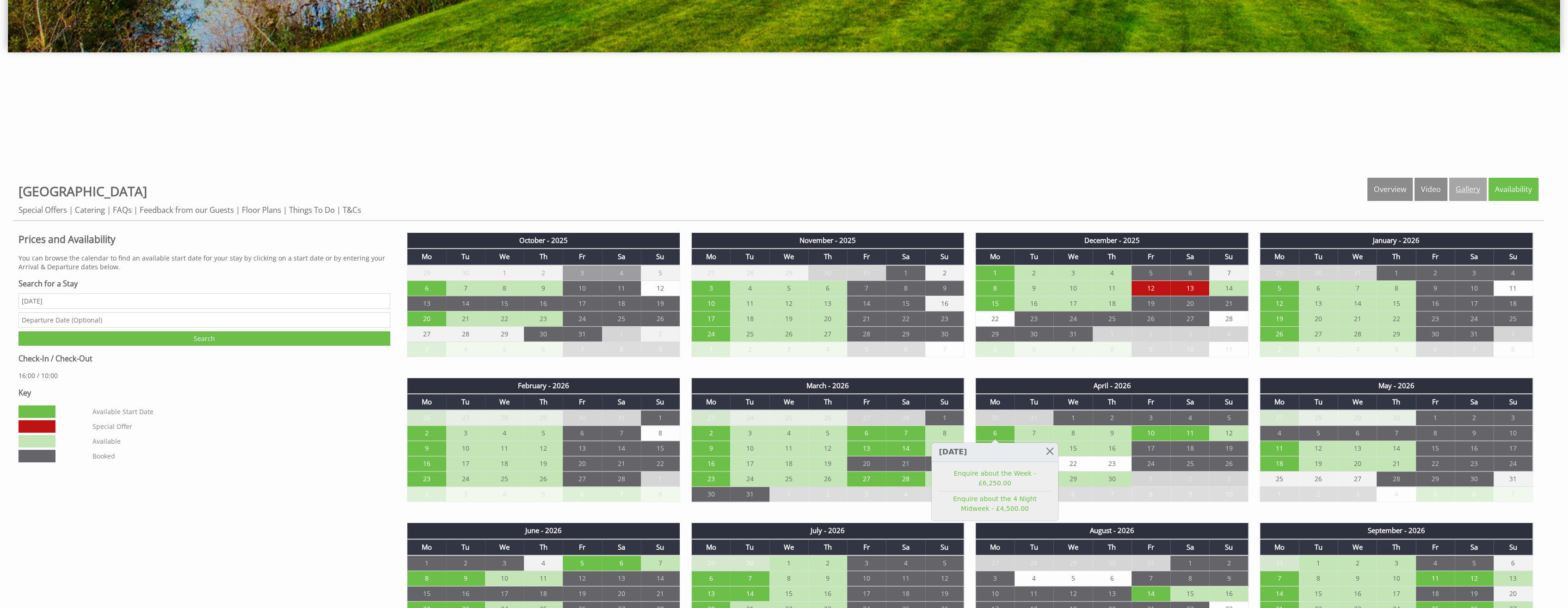
click at [1466, 188] on link "Gallery" at bounding box center [1467, 189] width 38 height 23
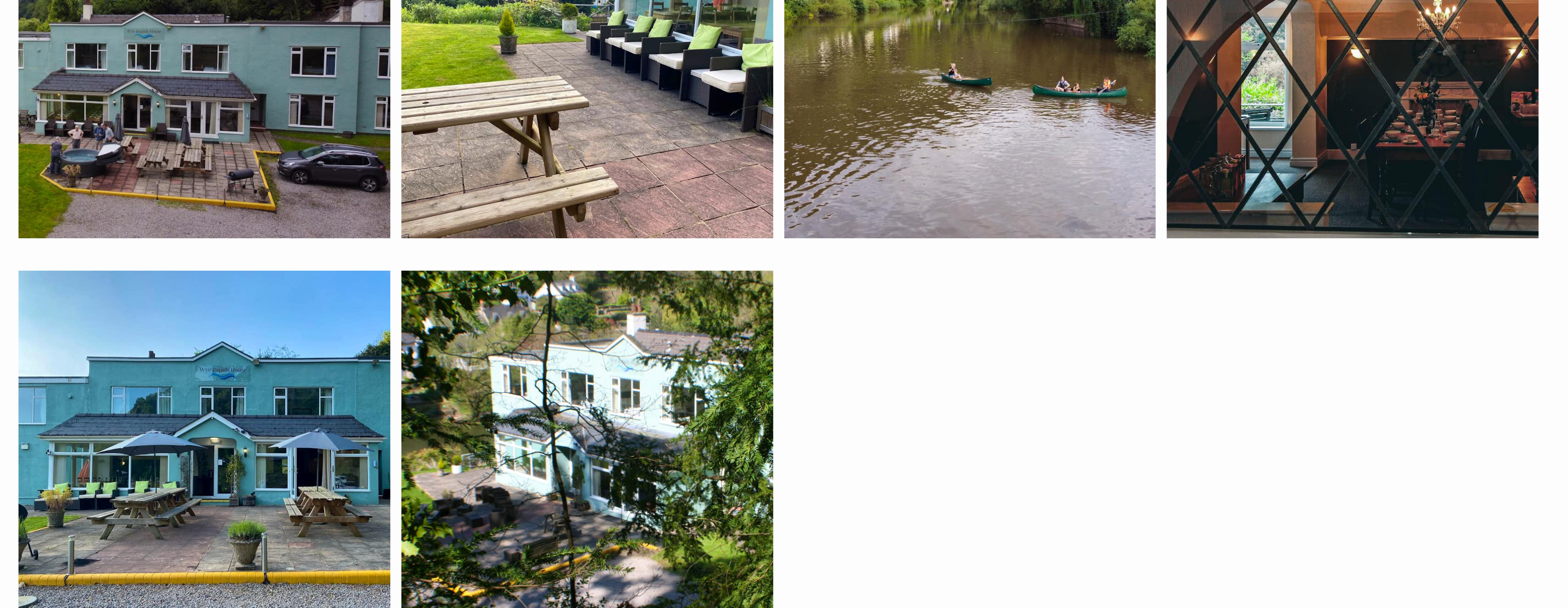
scroll to position [4210, 0]
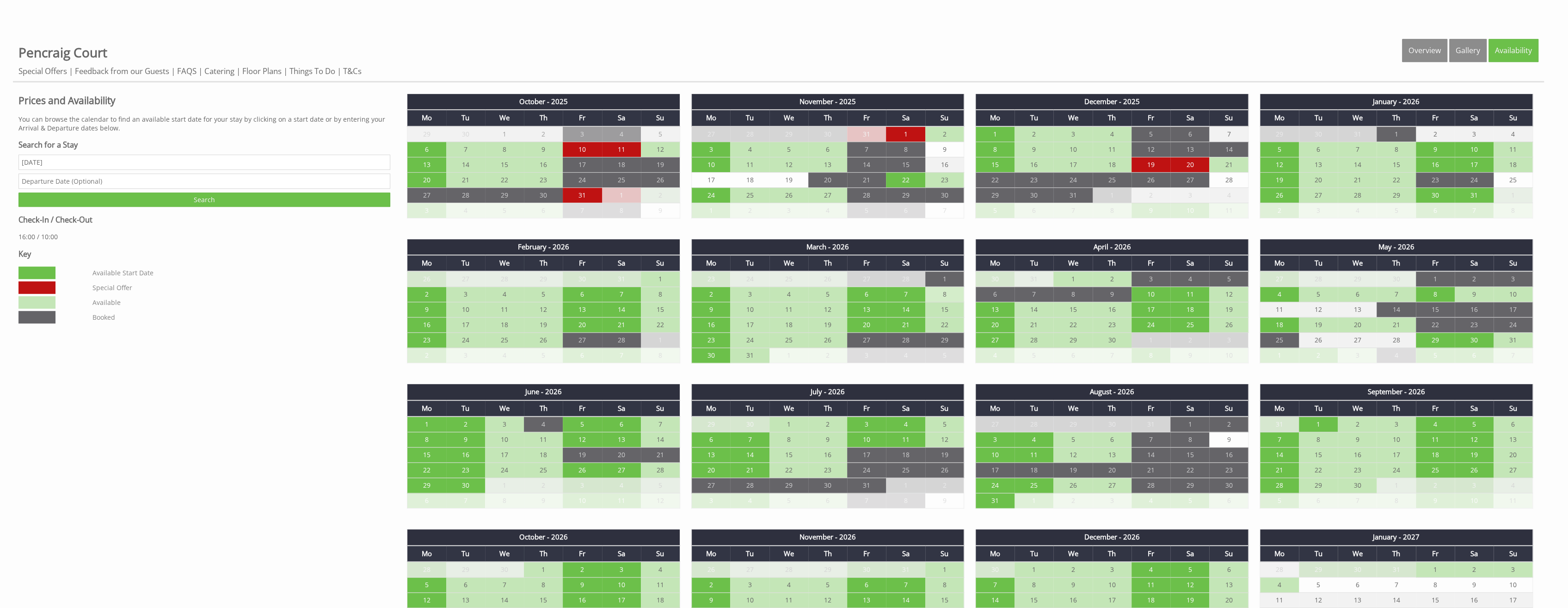
scroll to position [324, 0]
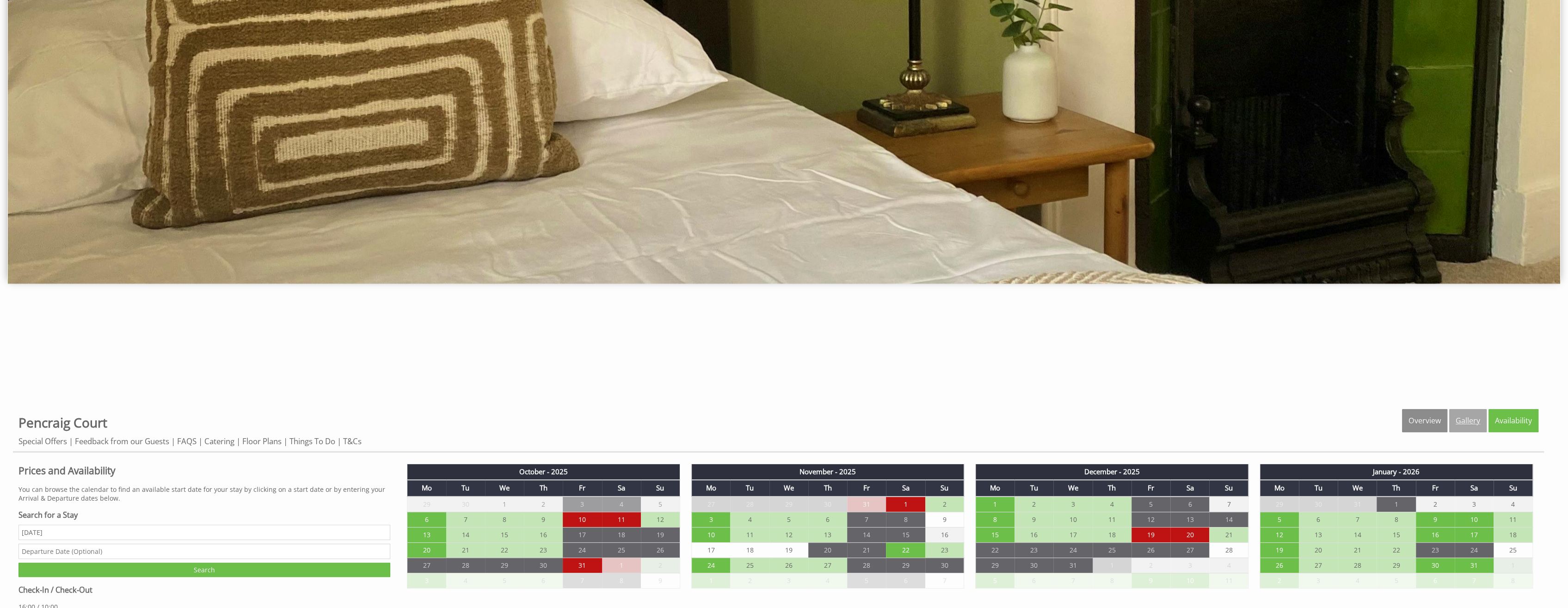
click at [1468, 415] on link "Gallery" at bounding box center [1467, 421] width 38 height 23
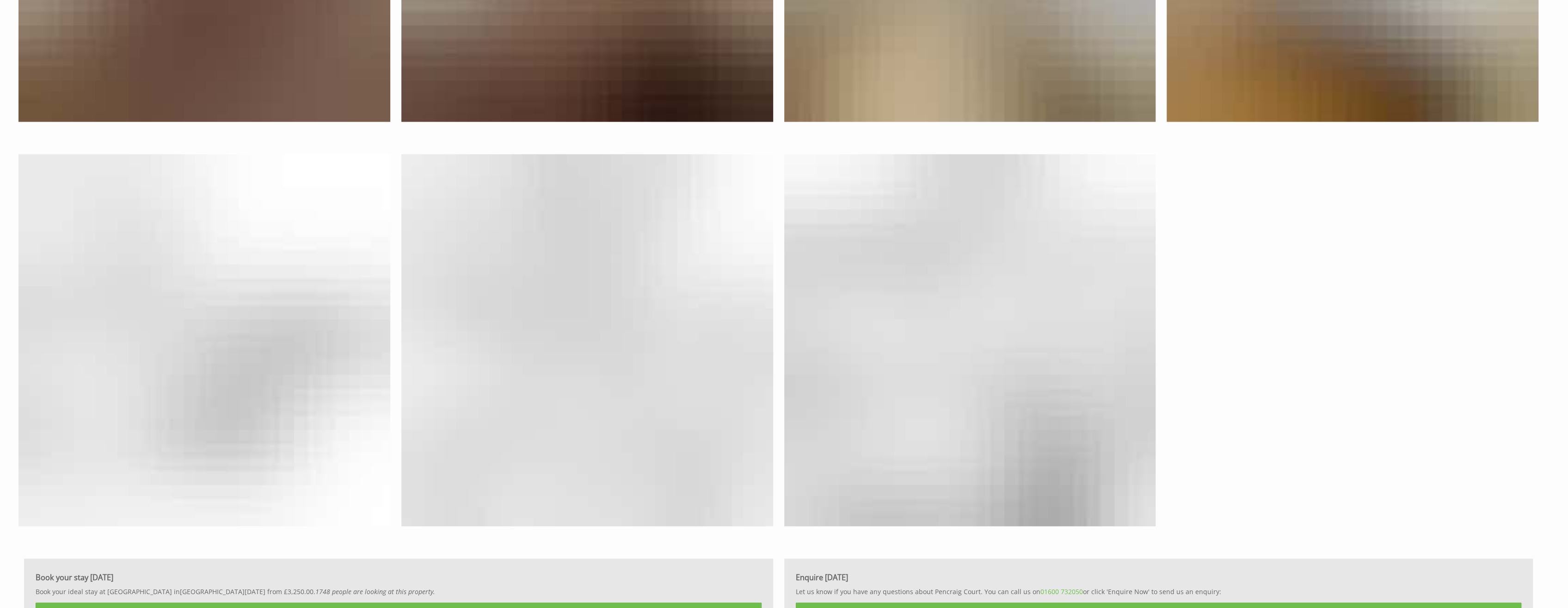
scroll to position [6523, 0]
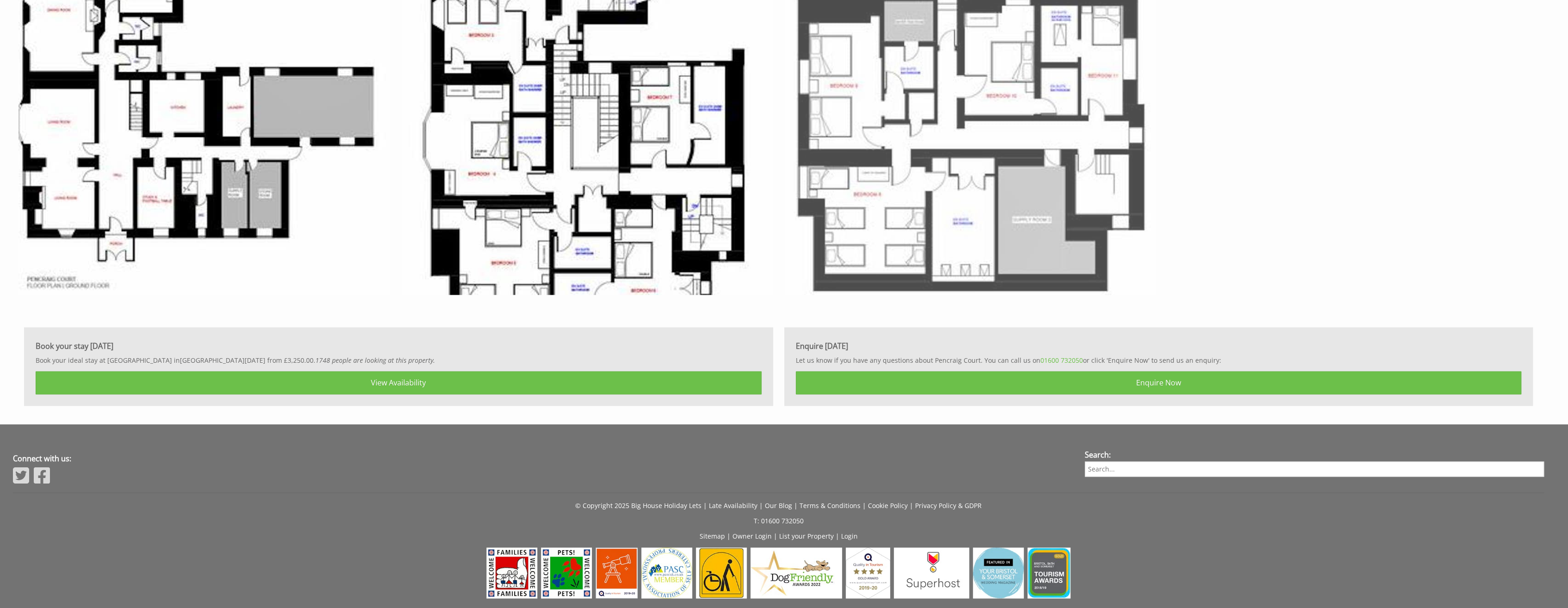
click at [922, 172] on img at bounding box center [970, 109] width 372 height 372
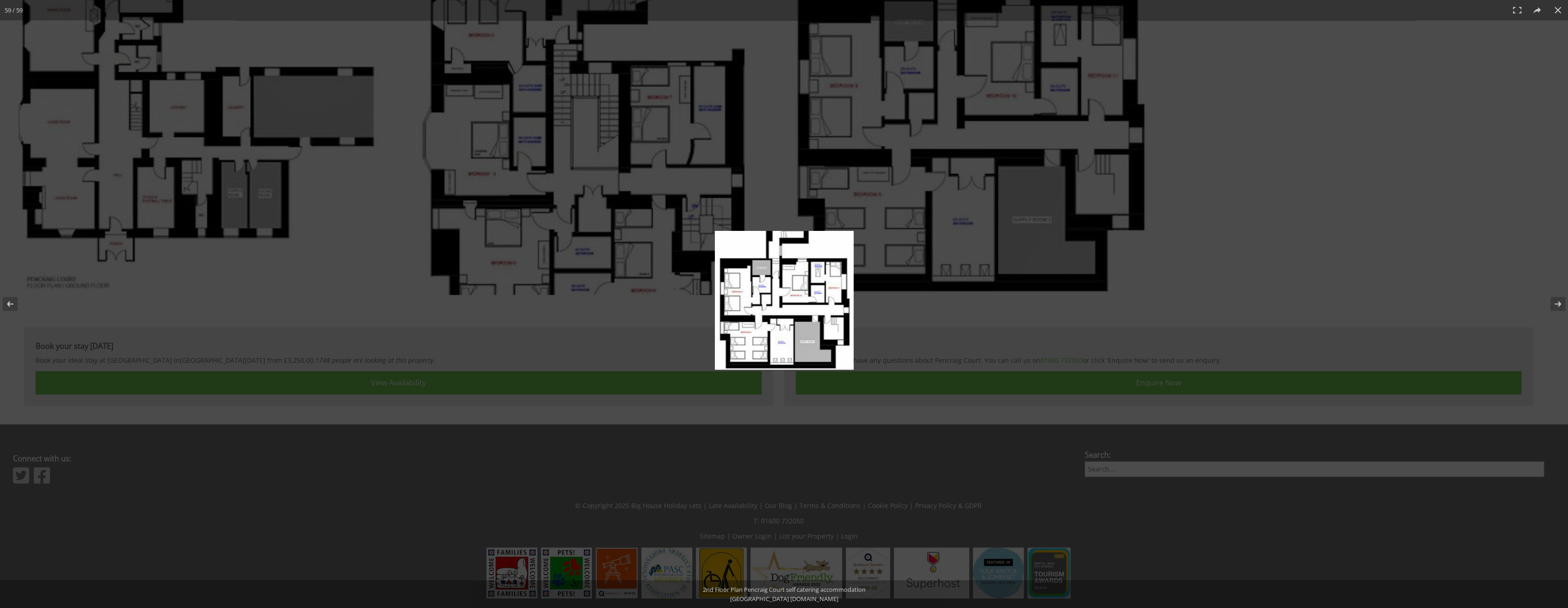
click at [812, 278] on img at bounding box center [784, 300] width 138 height 138
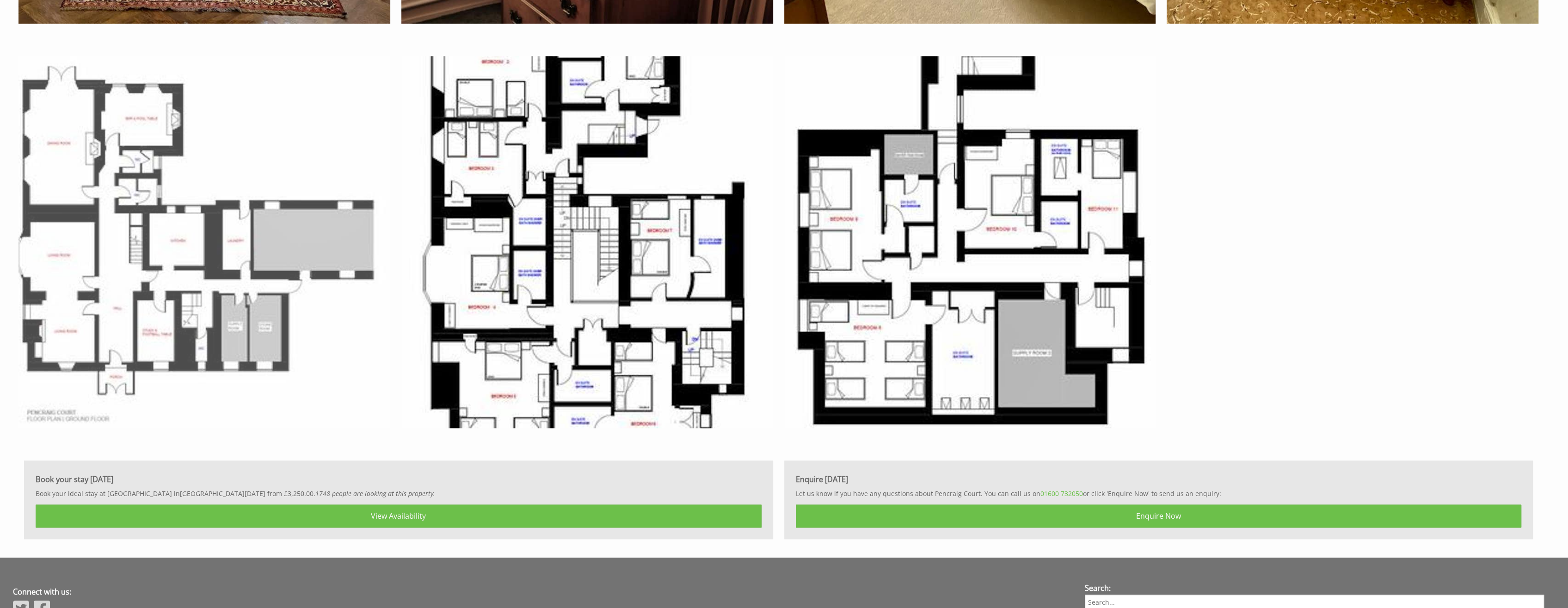
scroll to position [6364, 0]
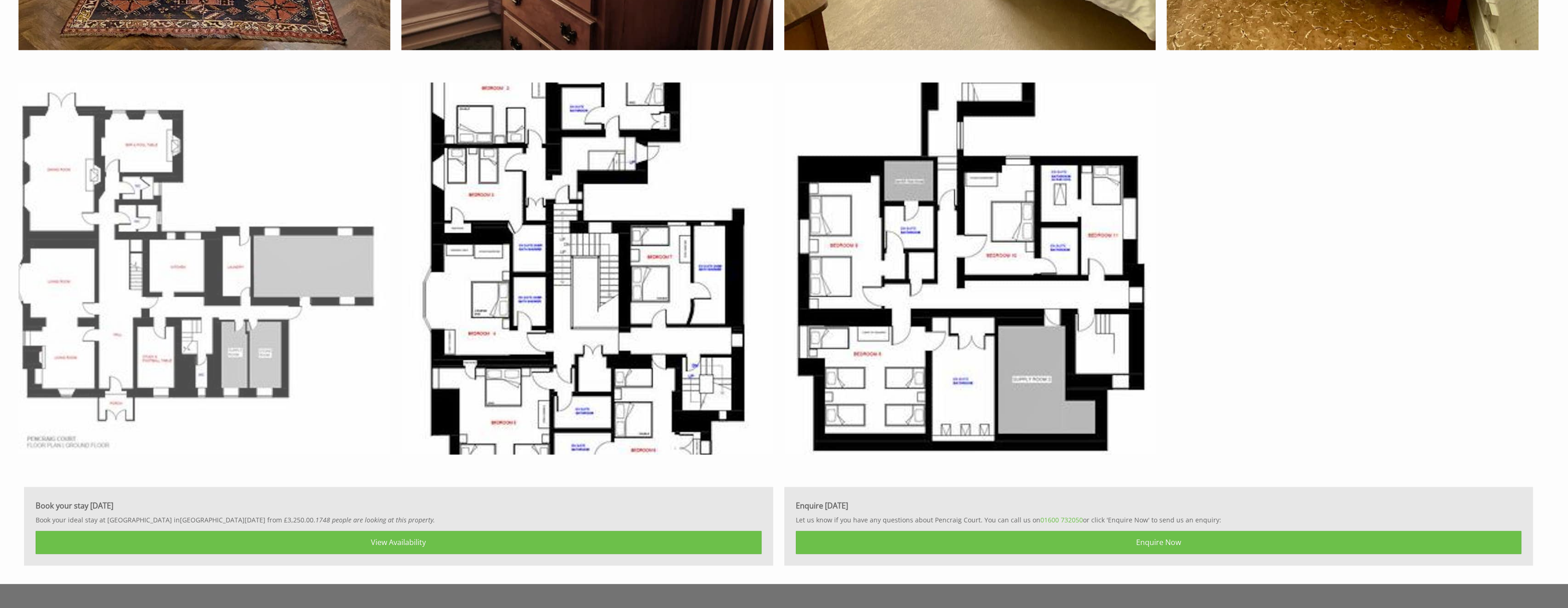
click at [166, 268] on img at bounding box center [204, 268] width 372 height 372
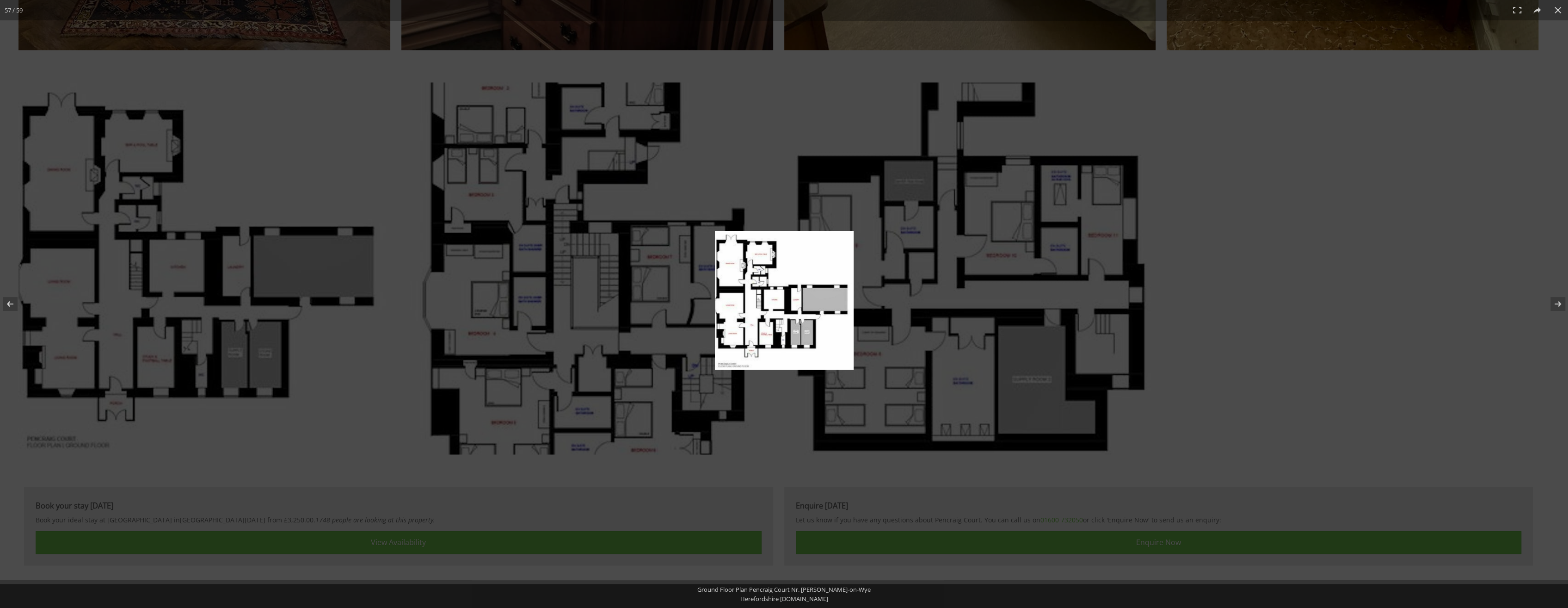
click at [816, 308] on img at bounding box center [784, 300] width 138 height 138
